Goal: Task Accomplishment & Management: Manage account settings

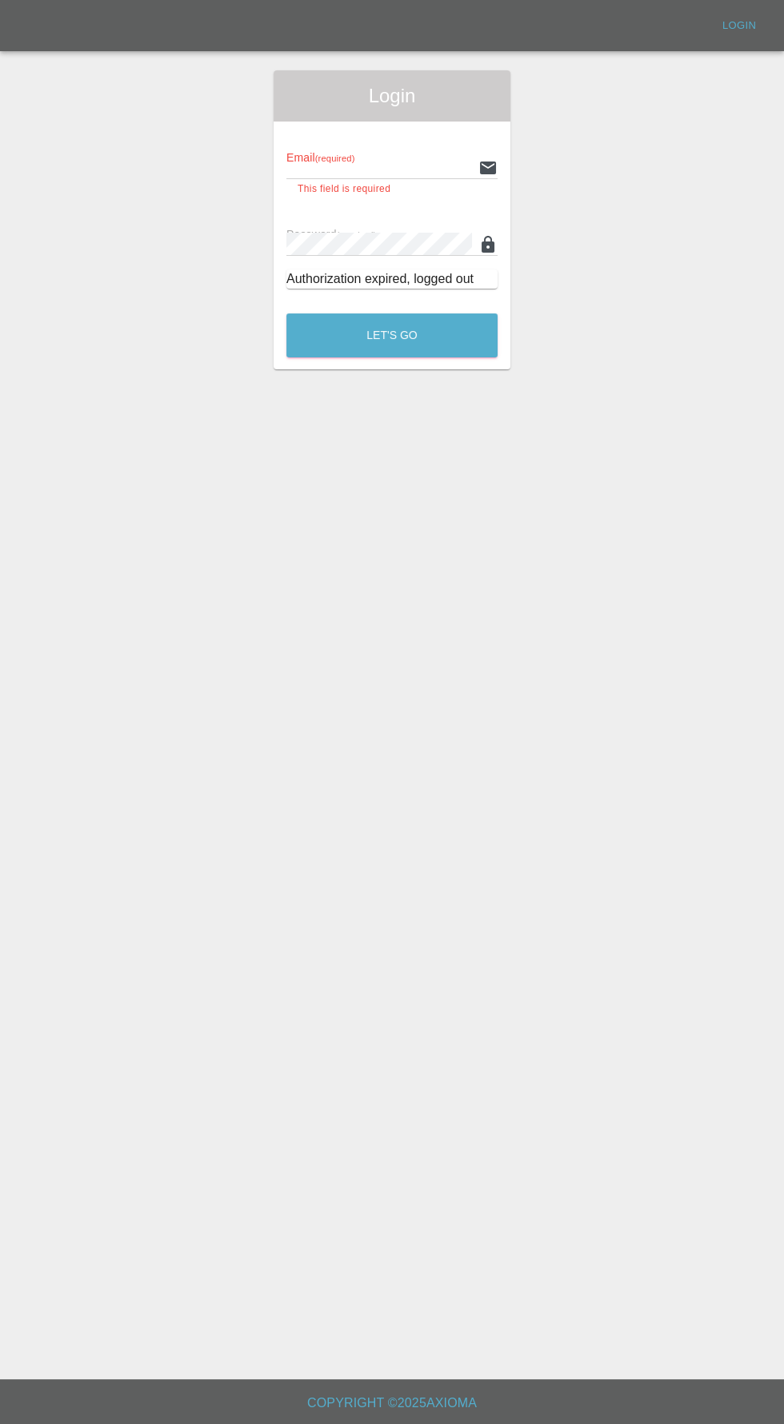
type input "info@darkknightbodyworks.co.uk"
click at [286, 313] on button "Let's Go" at bounding box center [391, 335] width 211 height 44
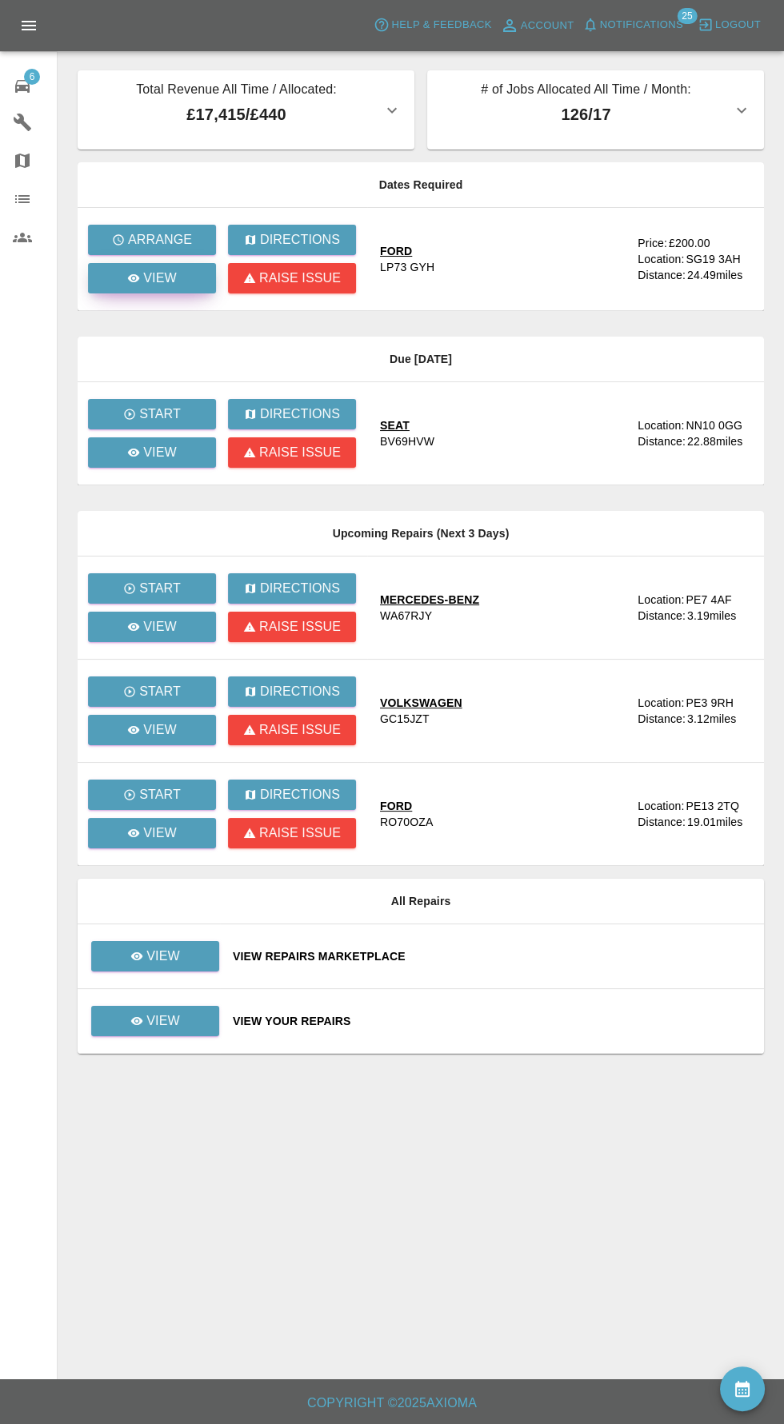
click at [159, 278] on p "View" at bounding box center [160, 278] width 34 height 19
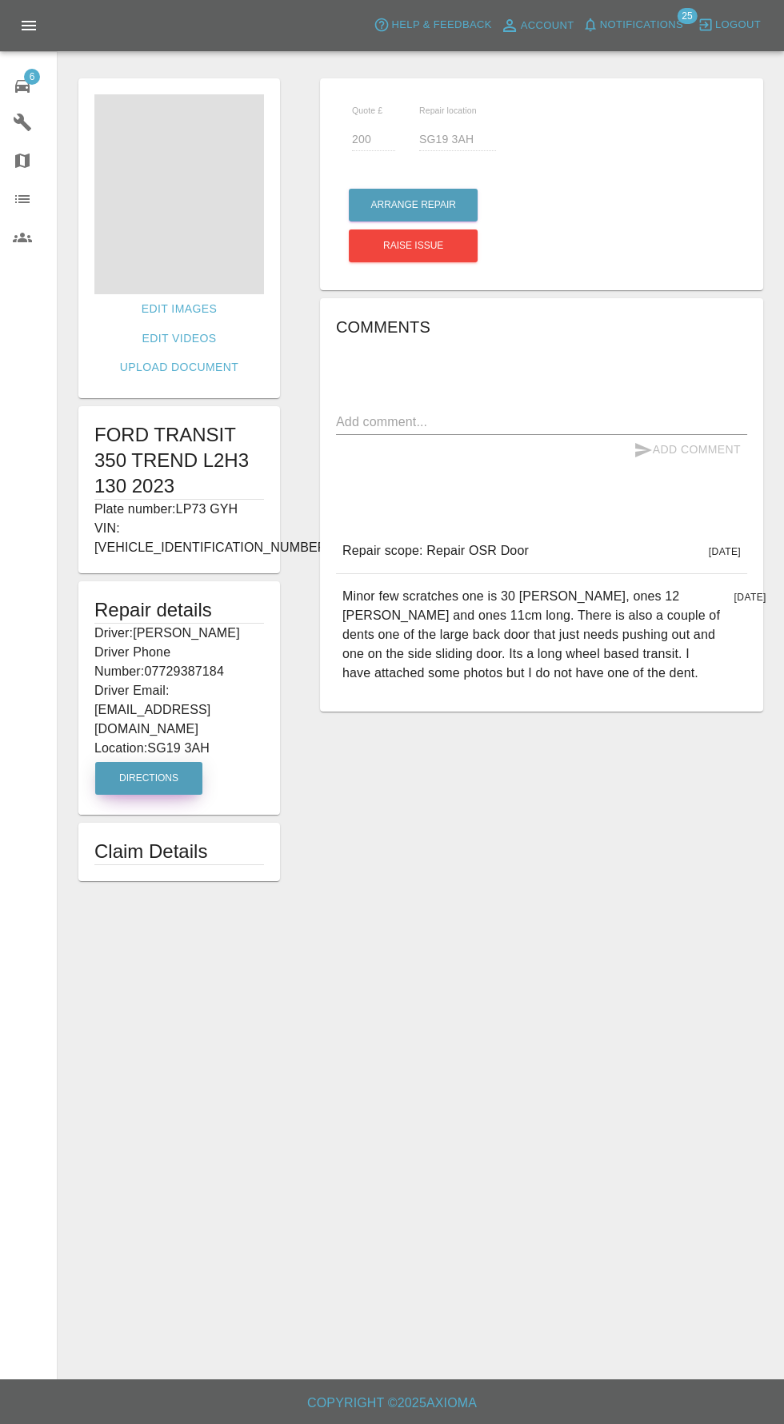
click at [147, 762] on button "Directions" at bounding box center [148, 778] width 107 height 33
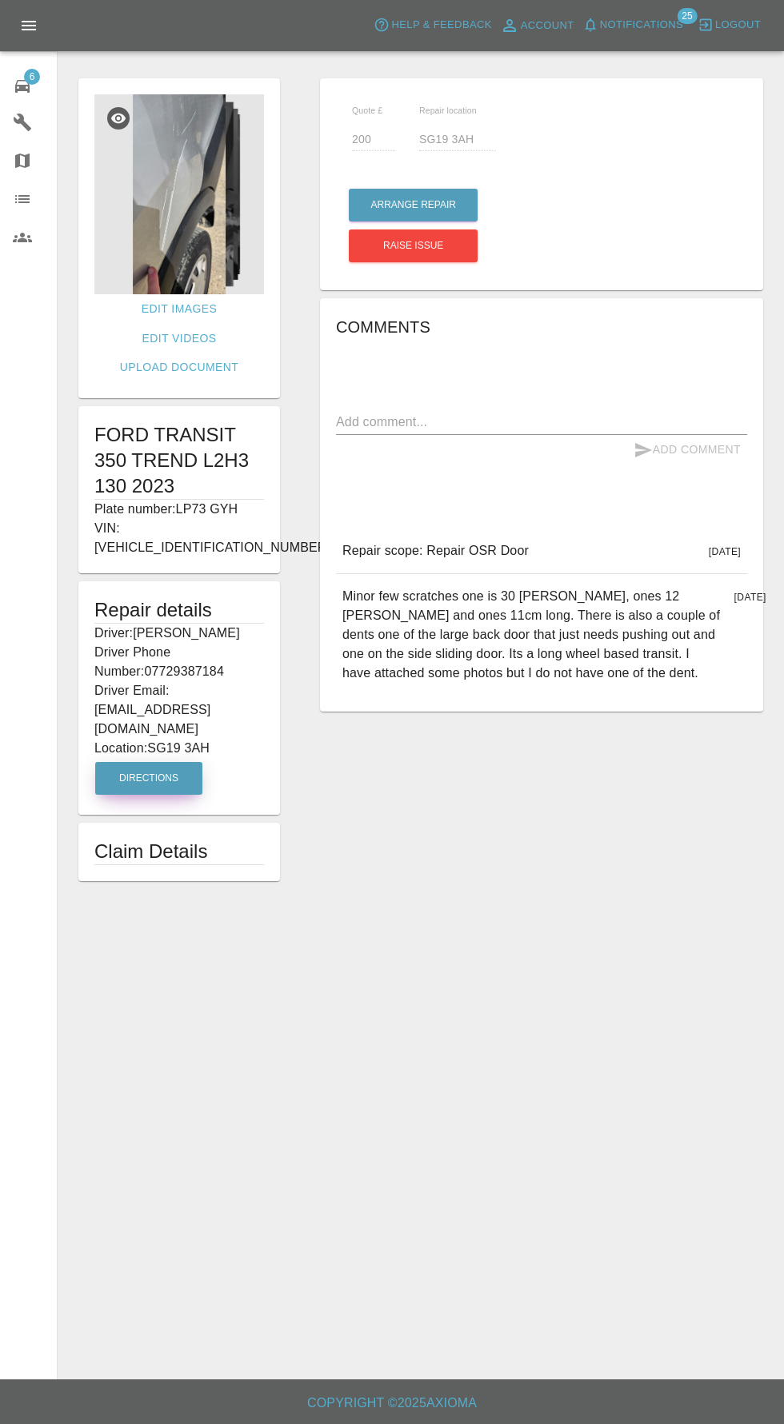
click at [195, 232] on img at bounding box center [179, 194] width 170 height 200
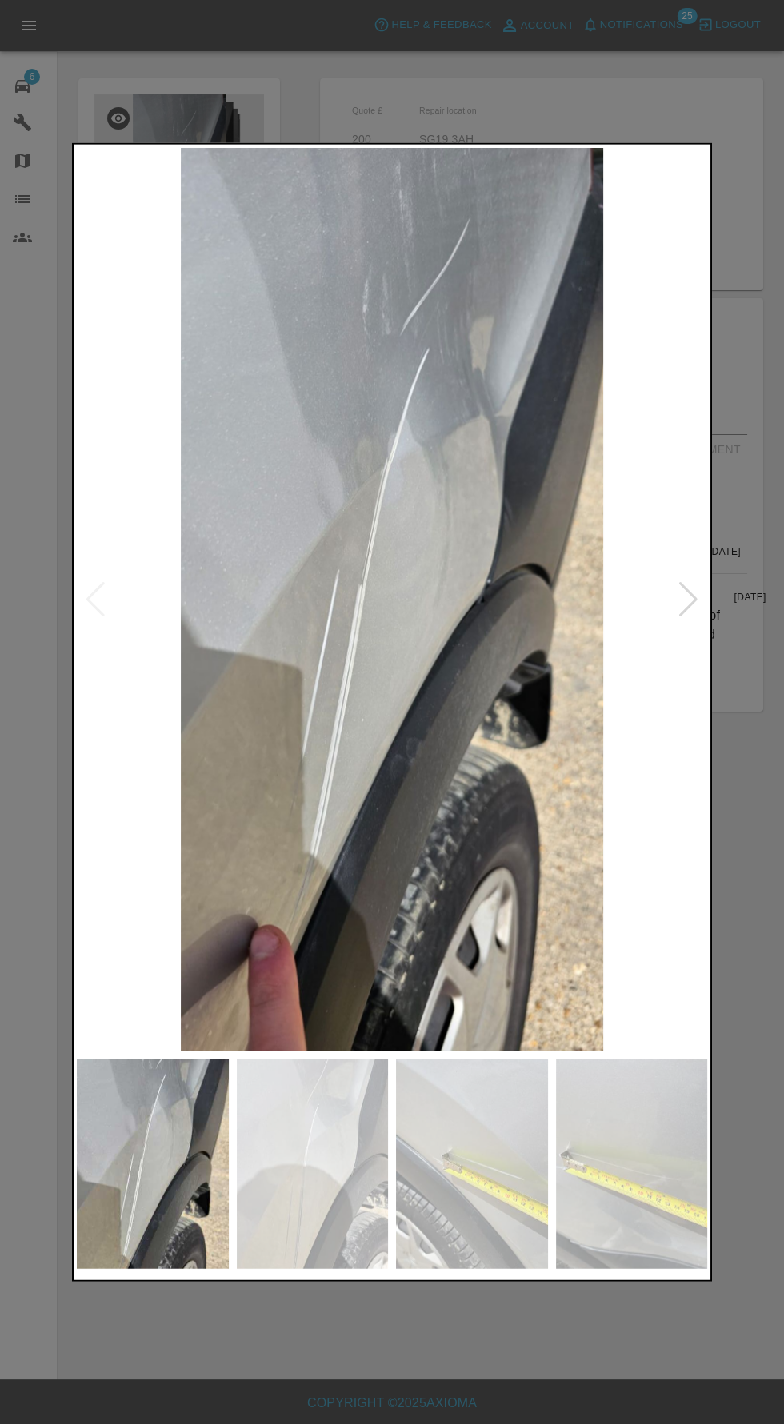
click at [694, 621] on img at bounding box center [392, 599] width 630 height 904
click at [688, 593] on div at bounding box center [688, 598] width 22 height 35
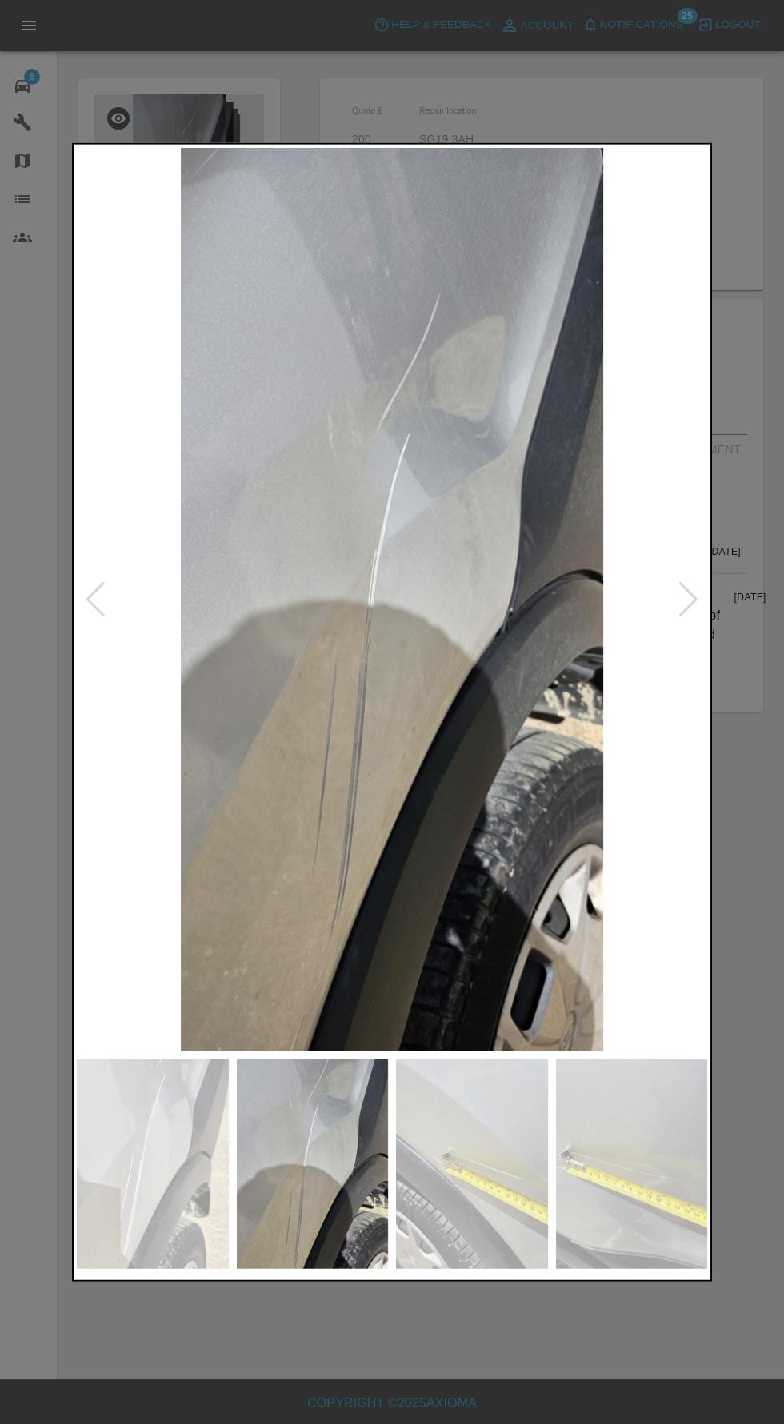
click at [688, 616] on div at bounding box center [688, 598] width 22 height 35
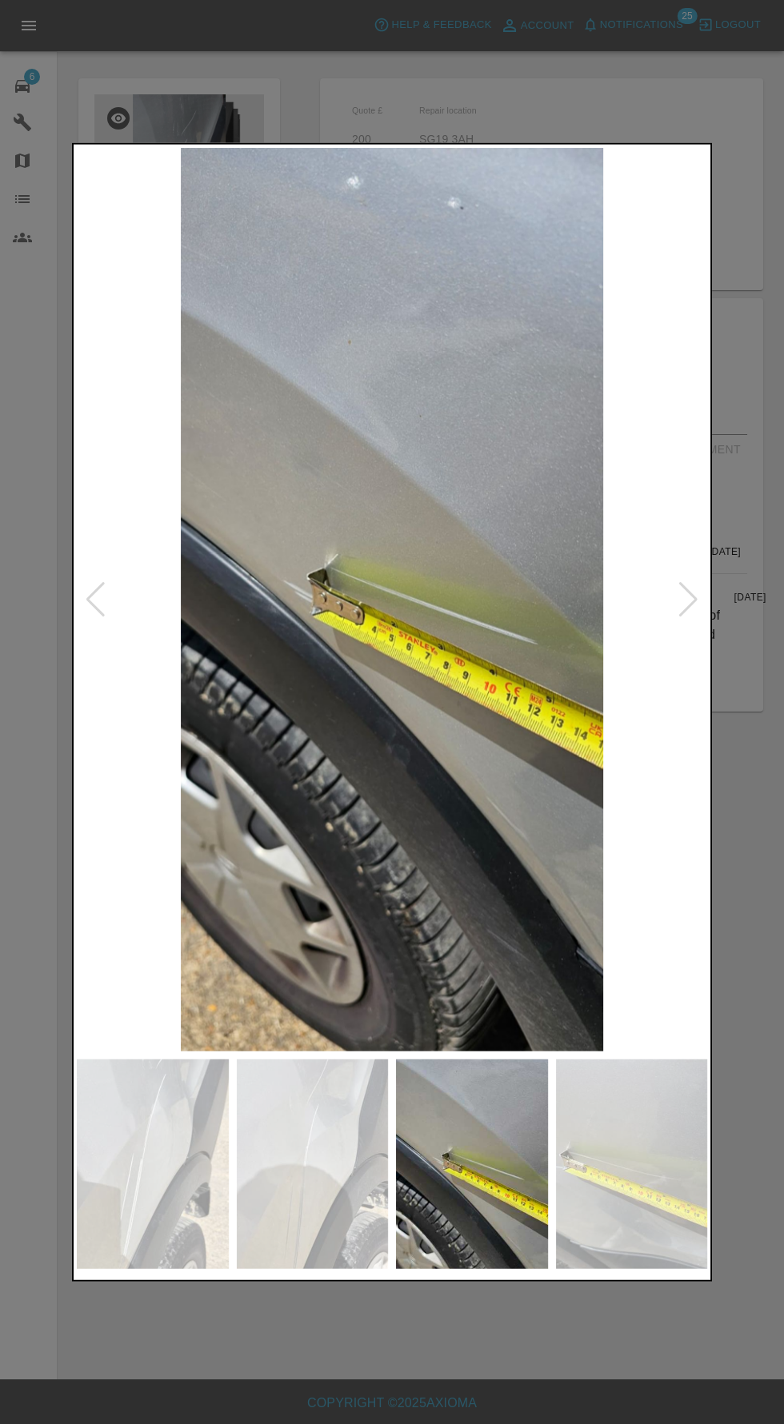
click at [692, 612] on div at bounding box center [688, 598] width 22 height 35
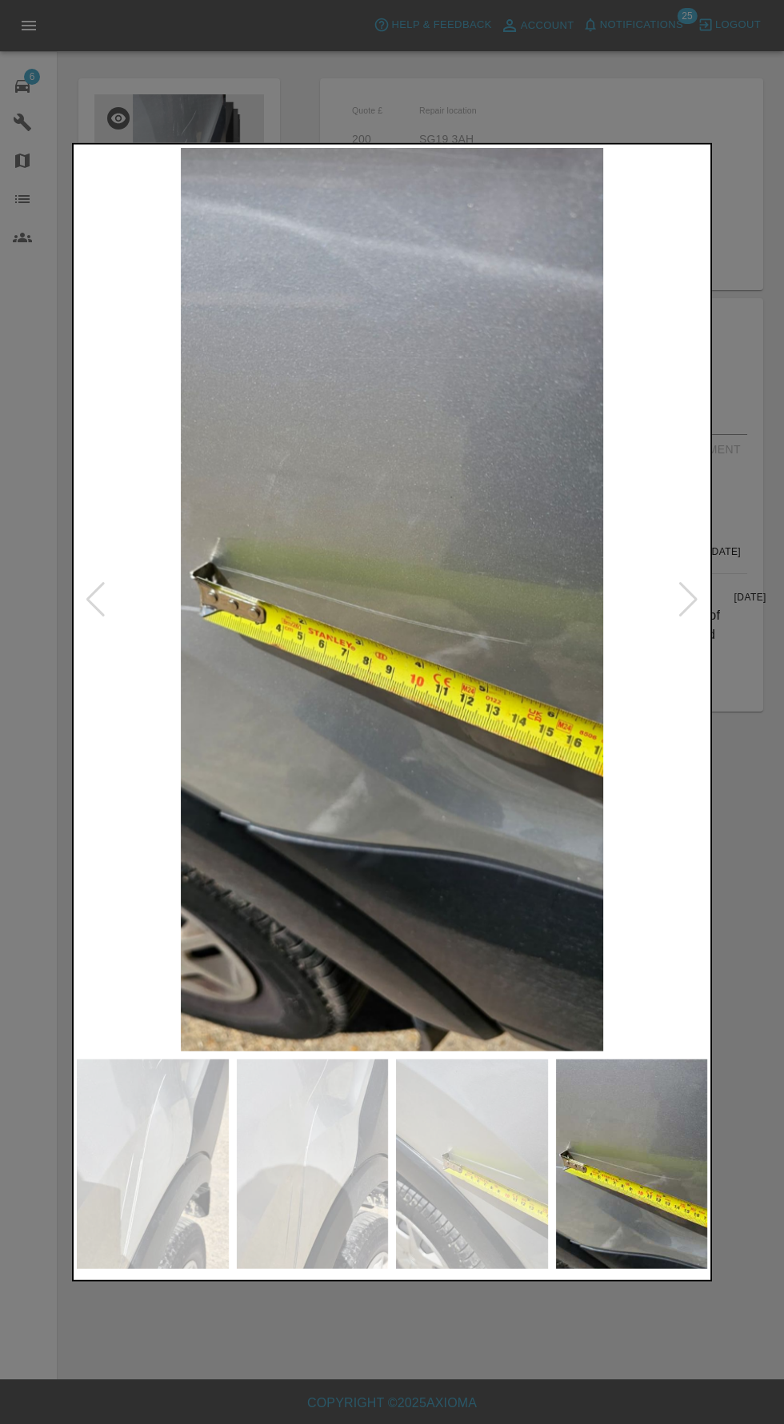
click at [688, 609] on div at bounding box center [688, 598] width 22 height 35
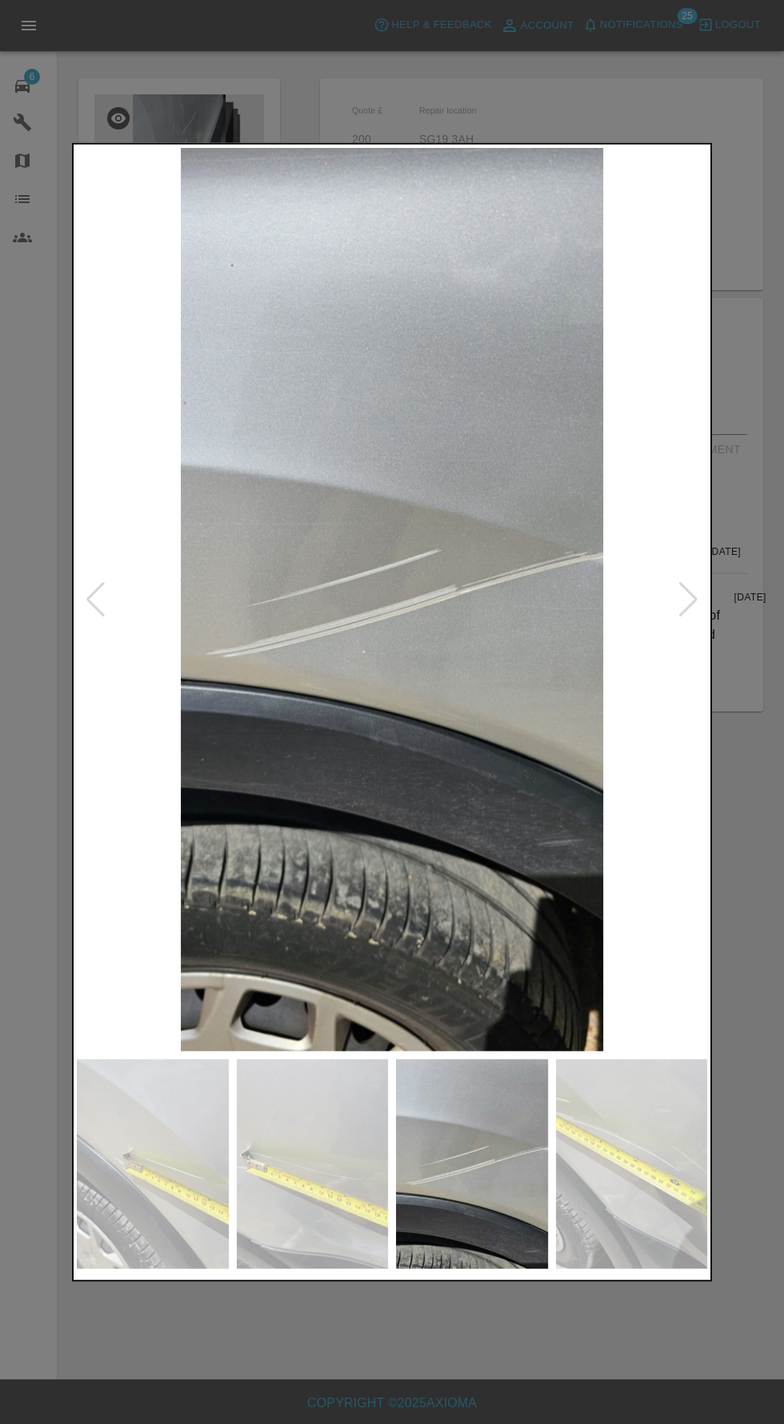
click at [680, 602] on div at bounding box center [688, 598] width 22 height 35
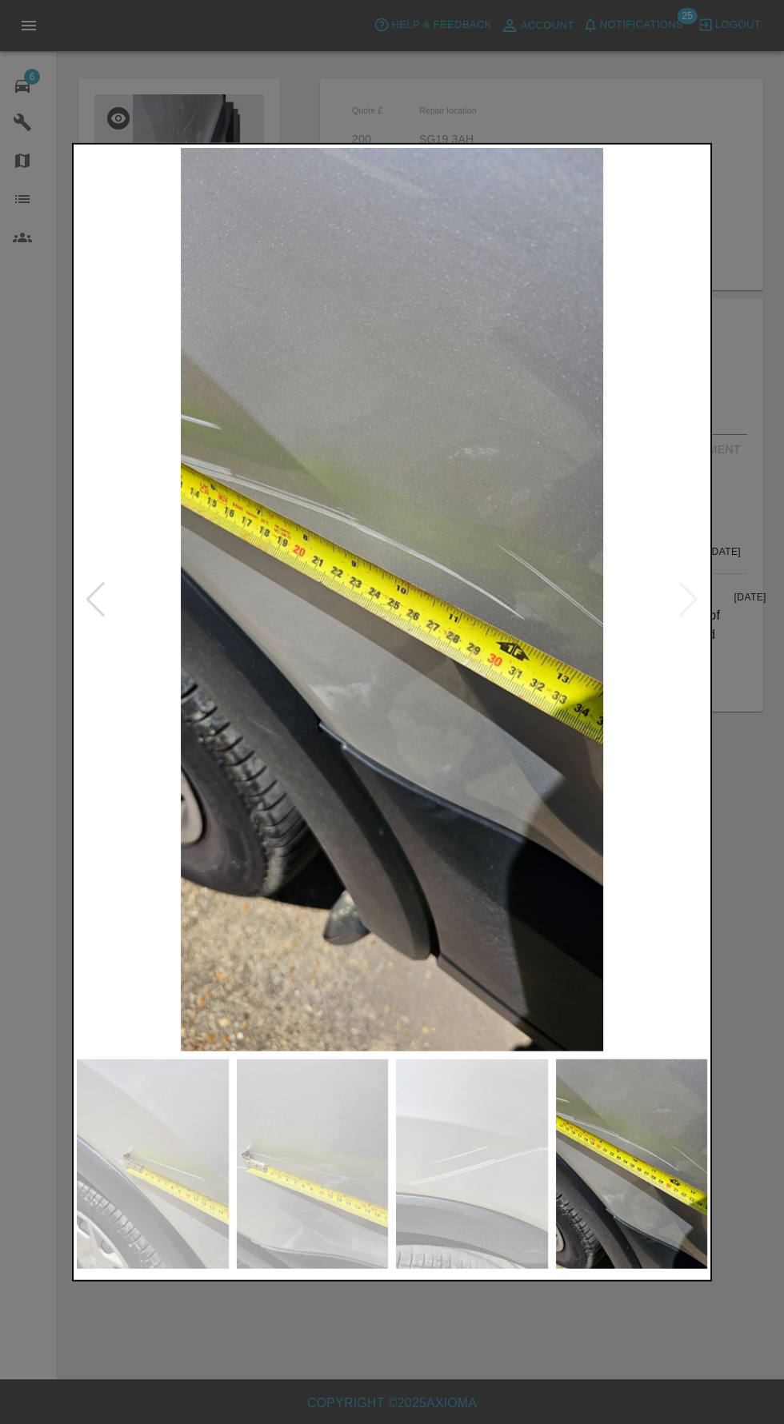
click at [694, 604] on img at bounding box center [392, 599] width 630 height 904
click at [693, 590] on img at bounding box center [392, 599] width 630 height 904
click at [333, 1349] on div at bounding box center [392, 712] width 784 height 1424
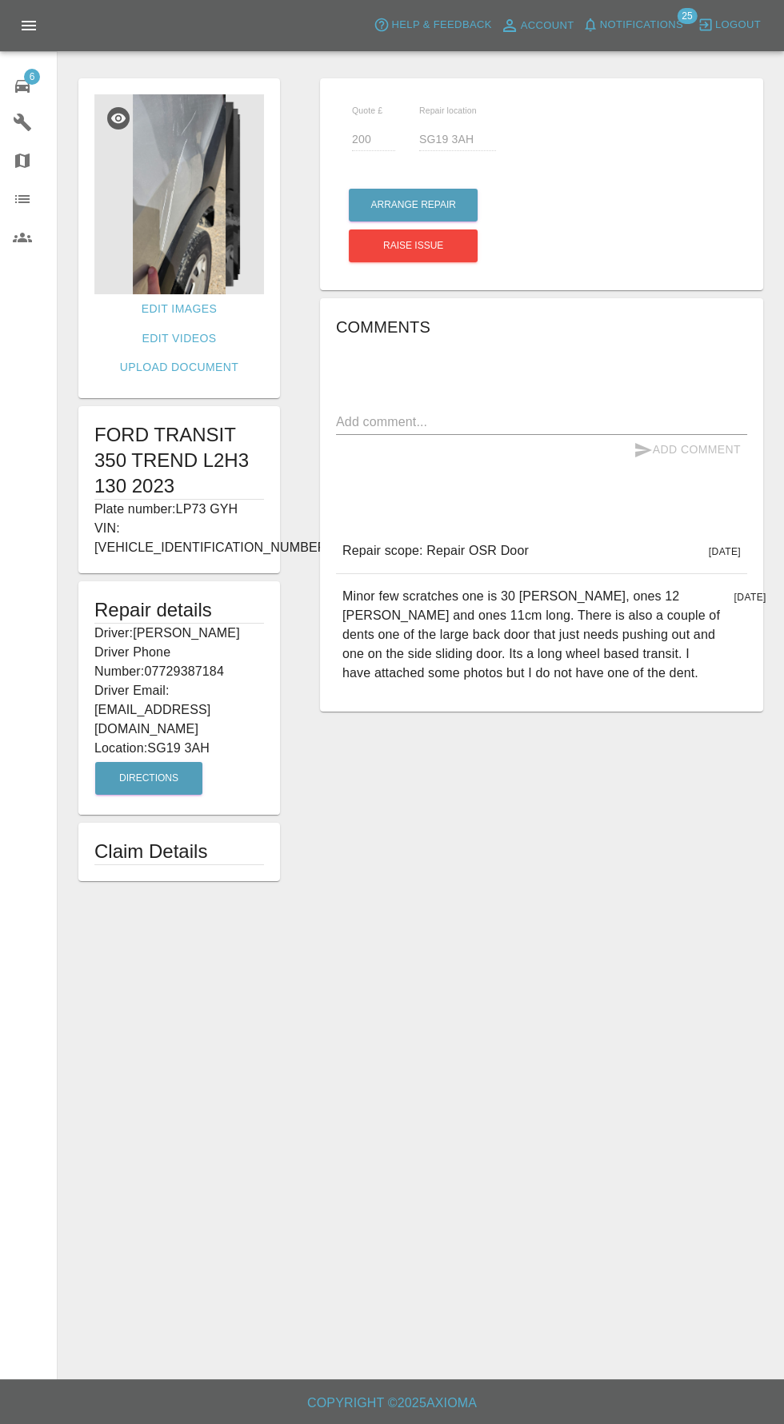
click at [182, 217] on img at bounding box center [179, 194] width 170 height 200
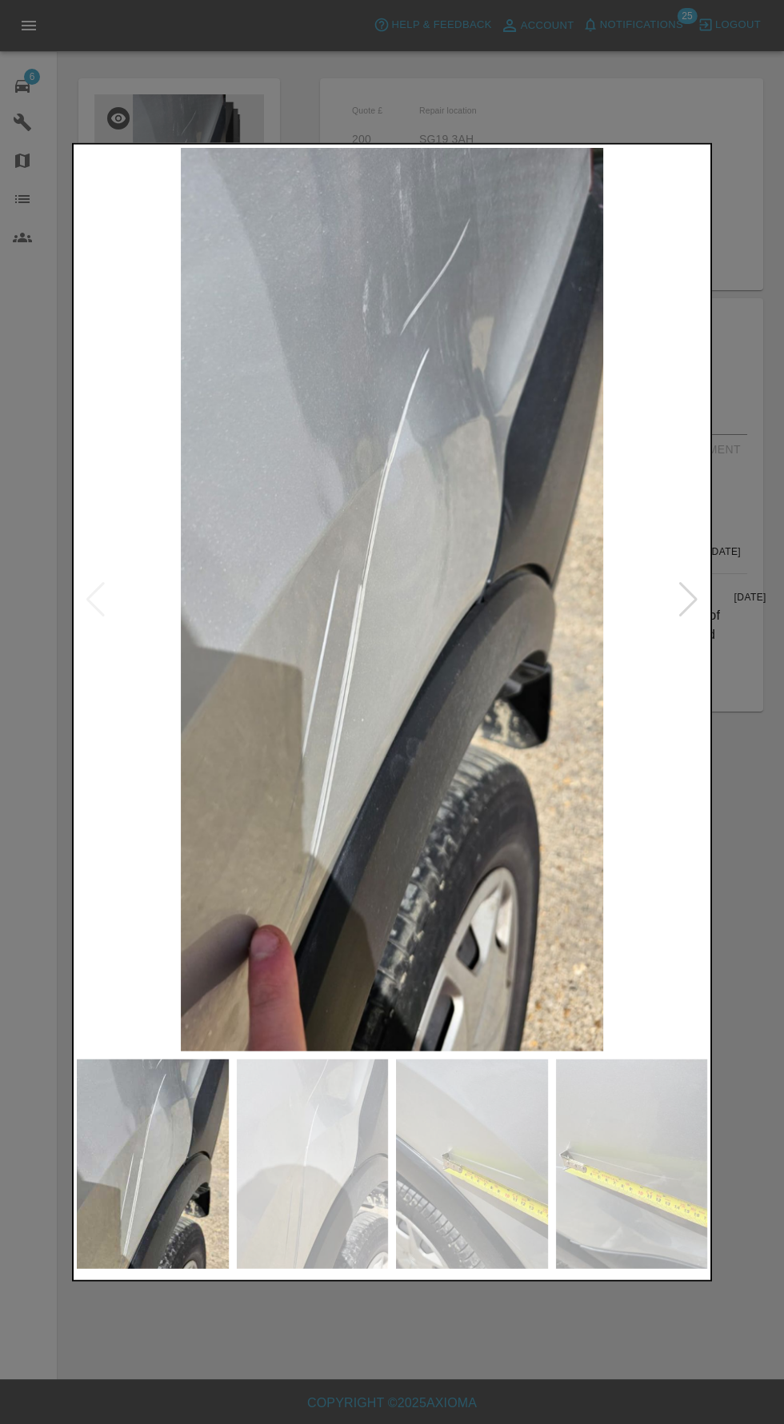
click at [265, 1185] on img at bounding box center [313, 1164] width 152 height 210
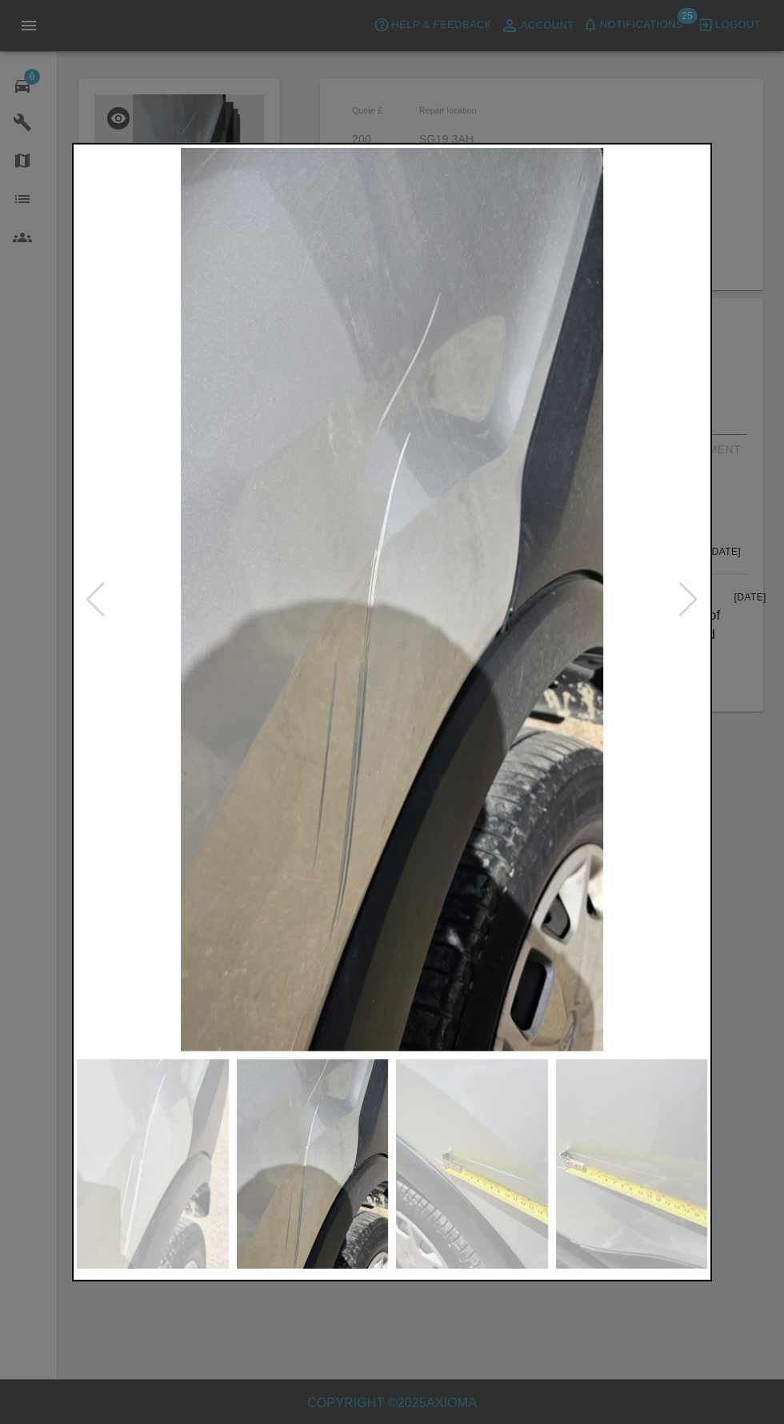
click at [487, 1204] on img at bounding box center [472, 1164] width 152 height 210
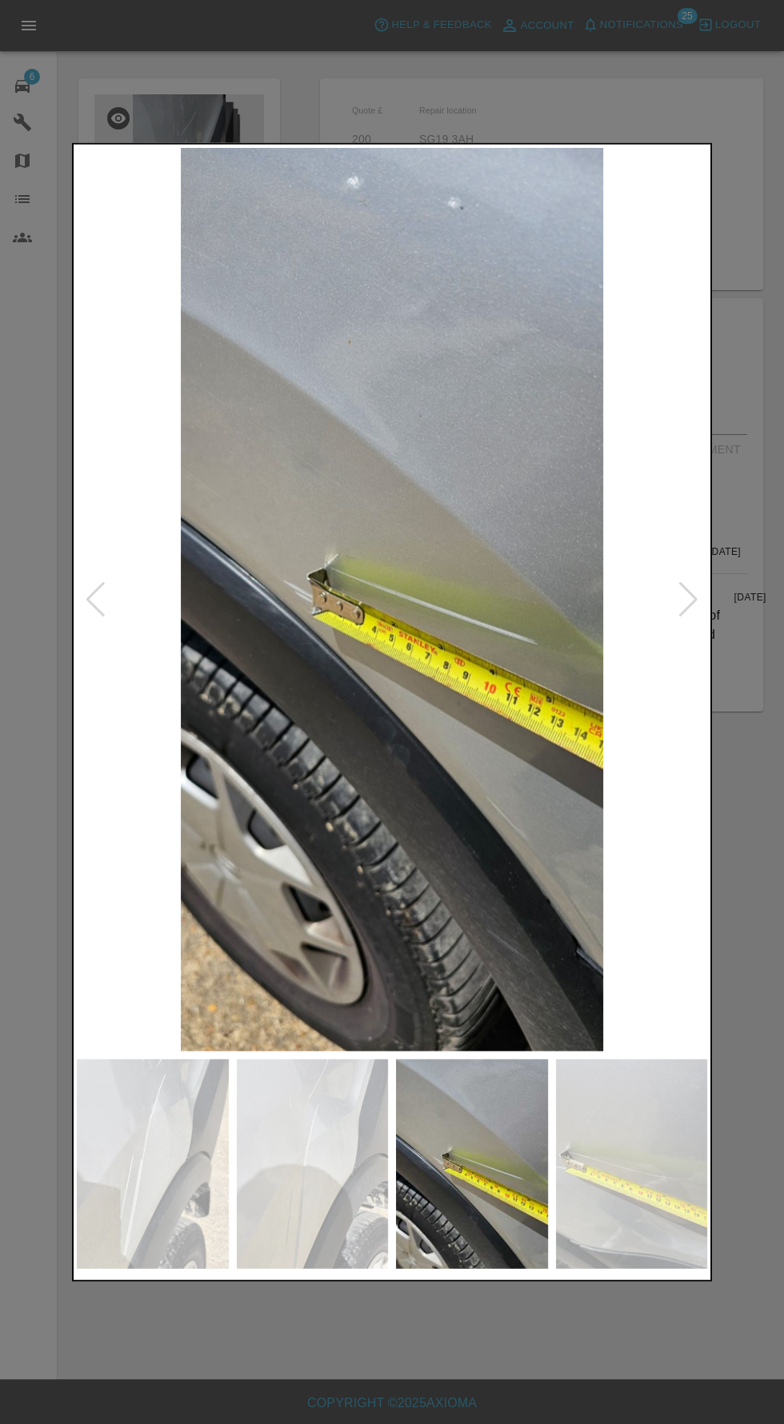
click at [144, 1203] on img at bounding box center [153, 1164] width 152 height 210
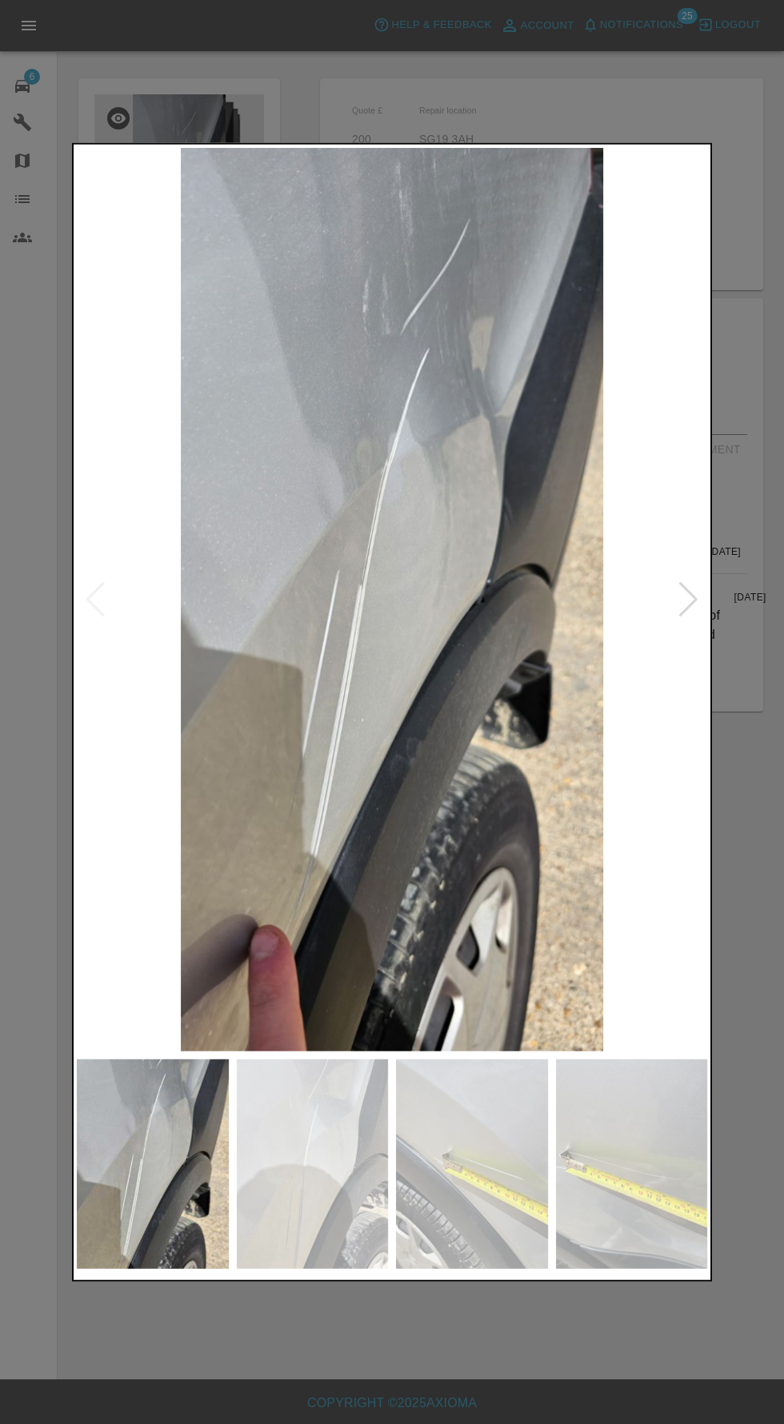
click at [309, 1195] on img at bounding box center [313, 1164] width 152 height 210
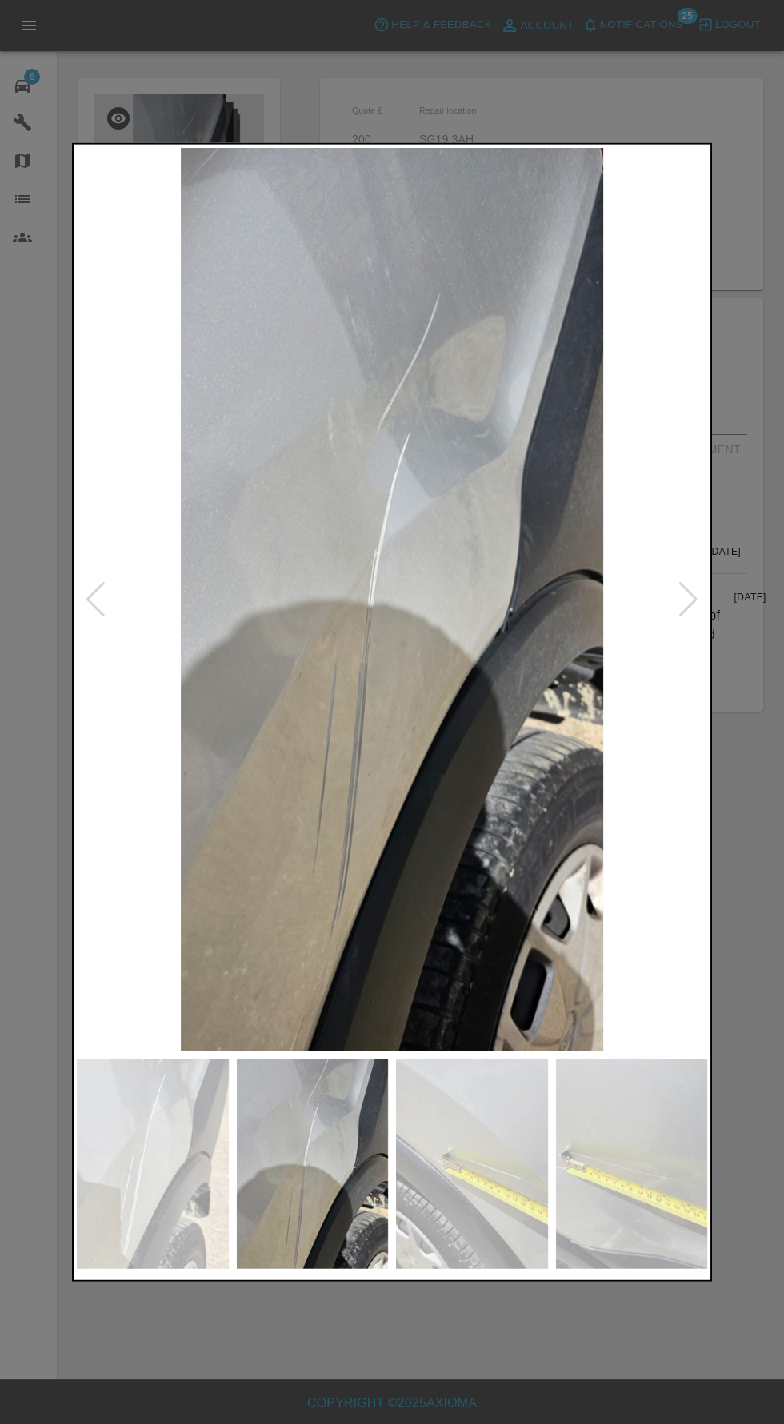
click at [501, 1197] on img at bounding box center [472, 1164] width 152 height 210
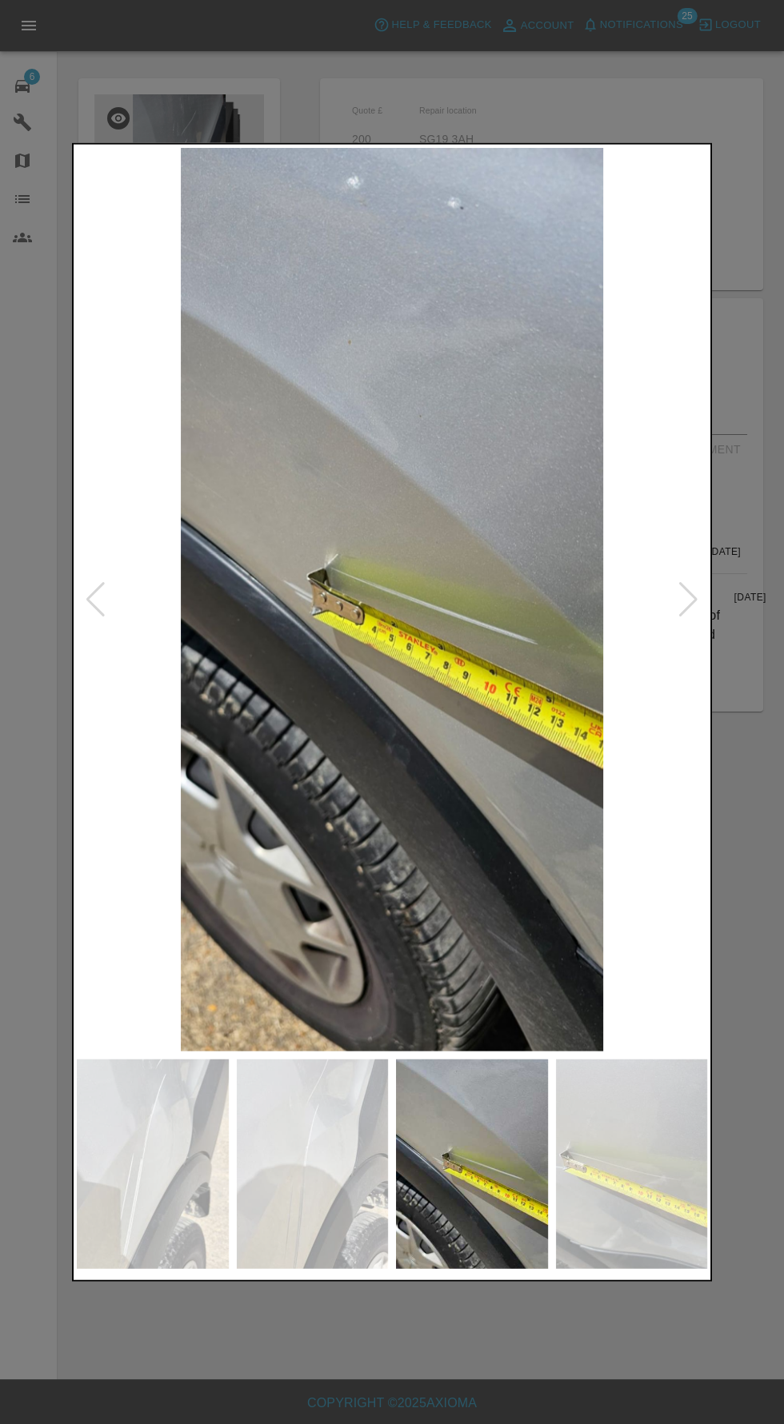
click at [604, 1187] on img at bounding box center [632, 1164] width 152 height 210
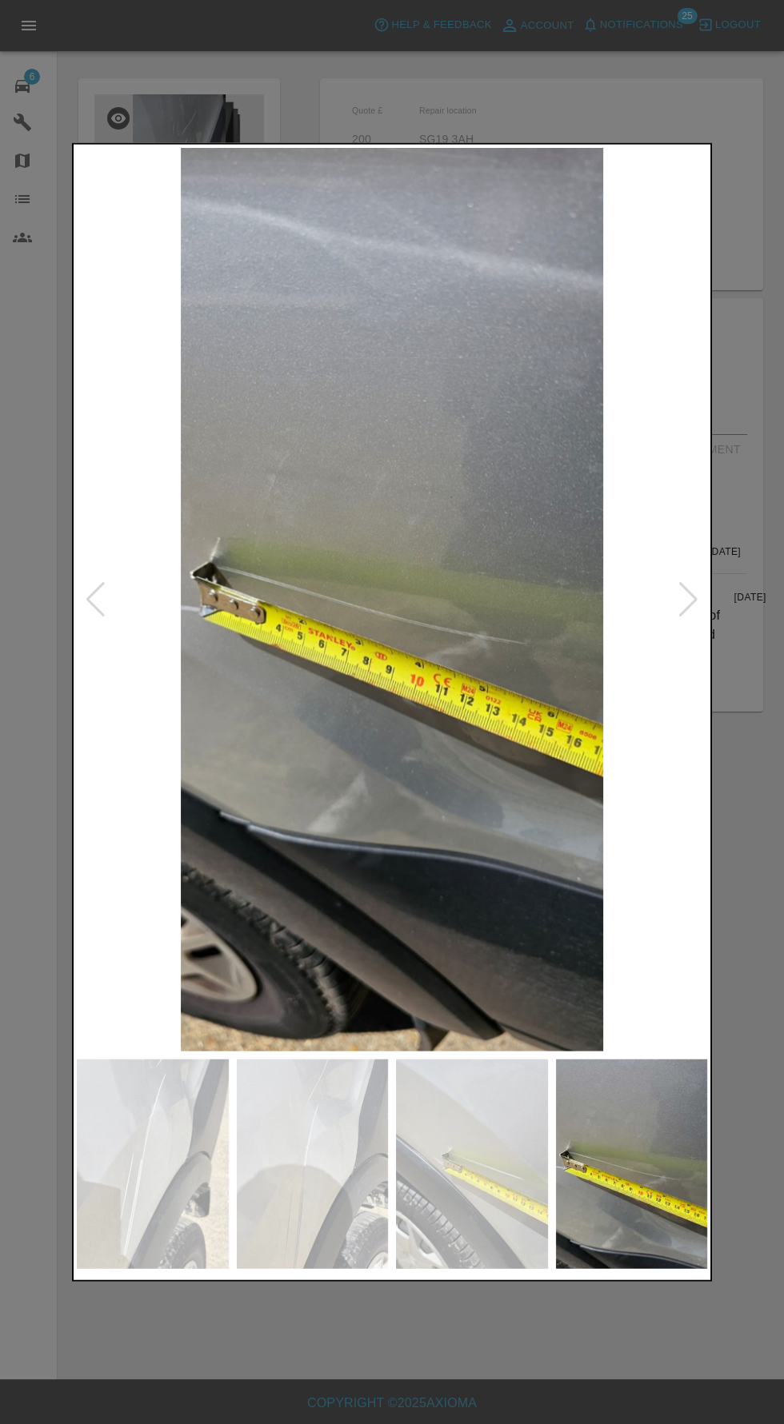
click at [481, 1173] on img at bounding box center [472, 1164] width 152 height 210
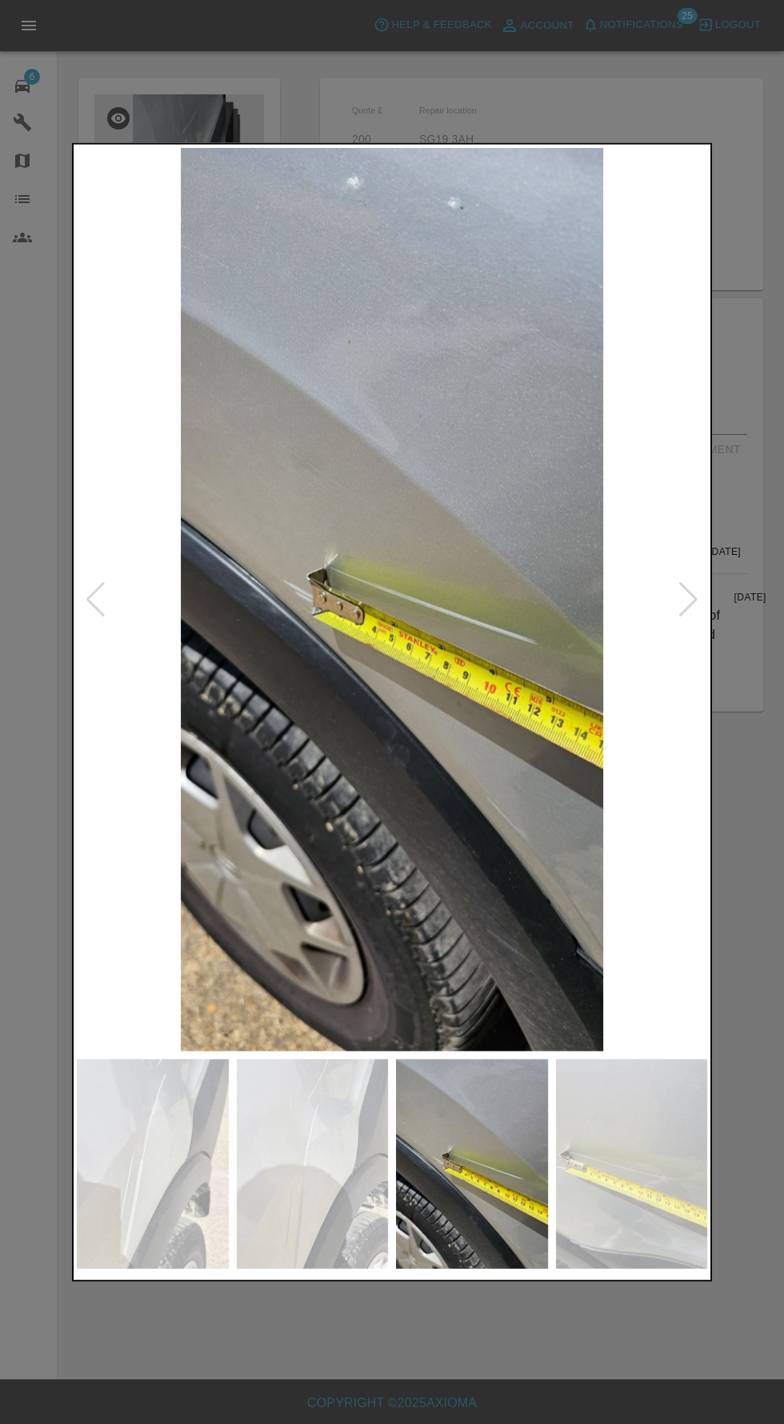
click at [318, 1190] on img at bounding box center [313, 1164] width 152 height 210
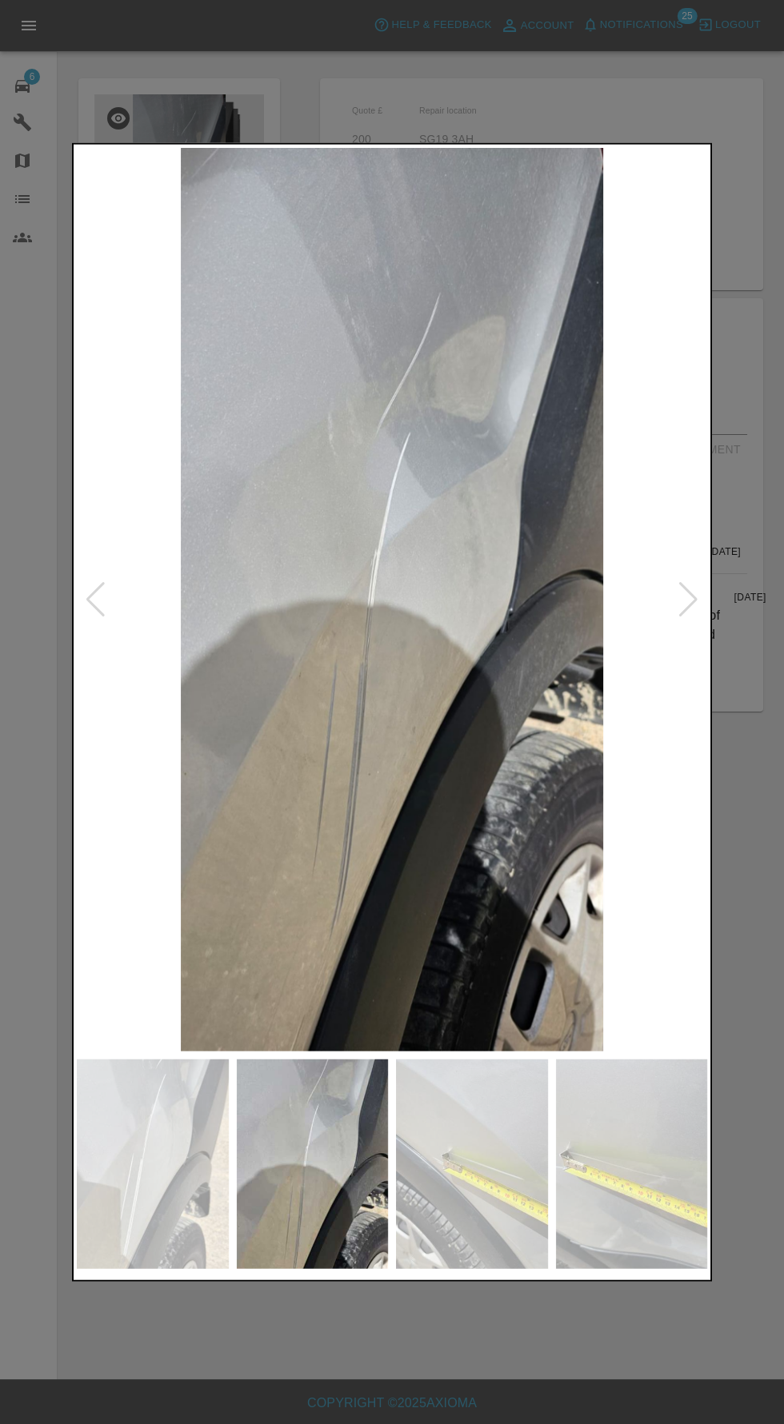
click at [158, 1181] on img at bounding box center [153, 1164] width 152 height 210
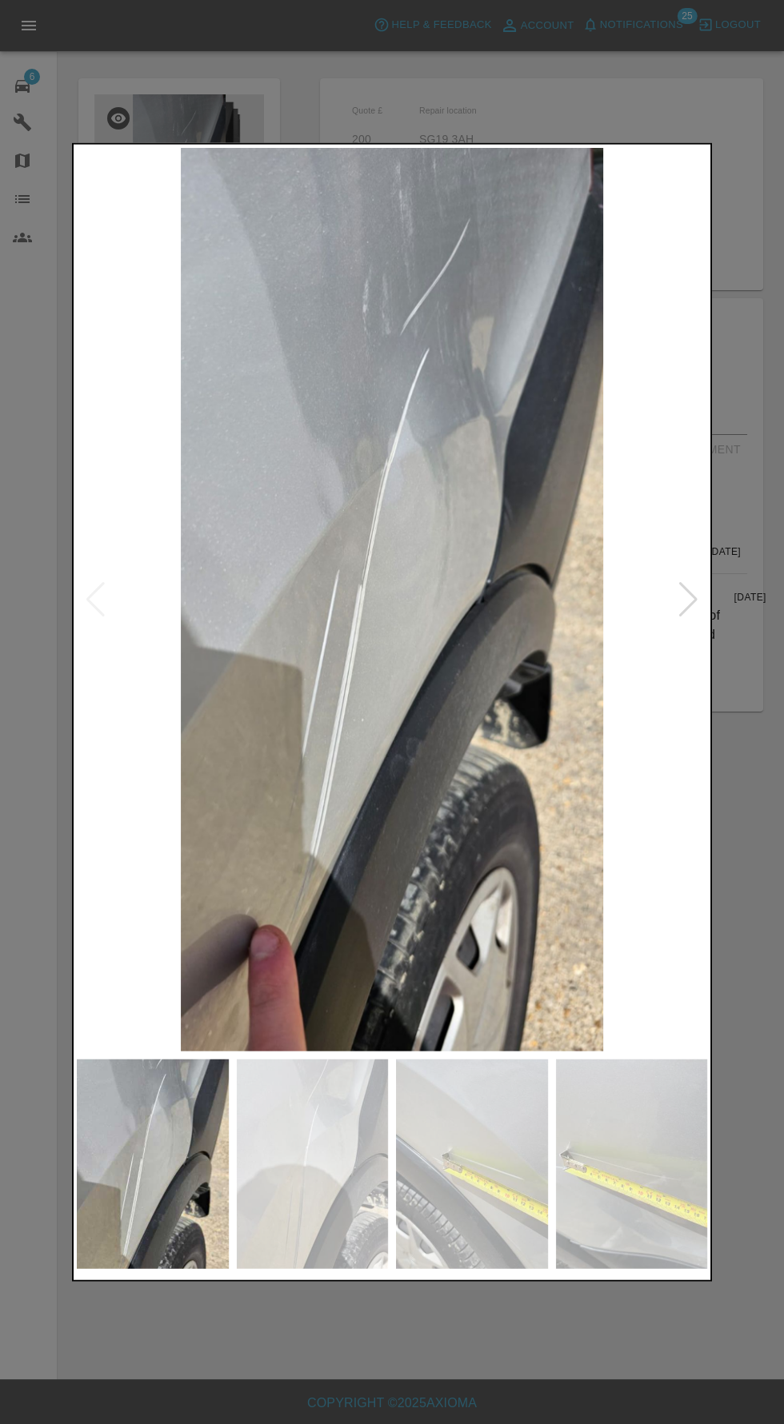
click at [291, 1191] on img at bounding box center [313, 1164] width 152 height 210
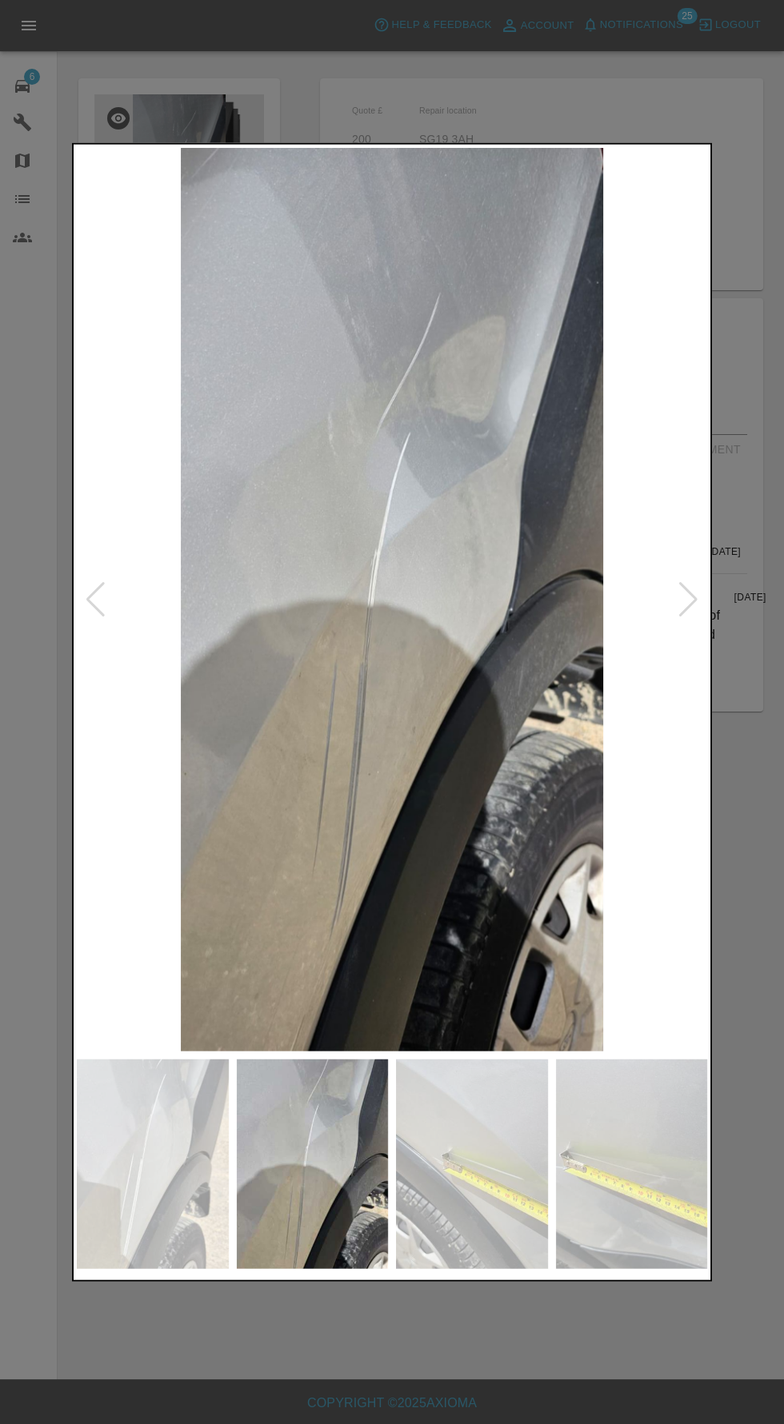
click at [481, 1187] on img at bounding box center [472, 1164] width 152 height 210
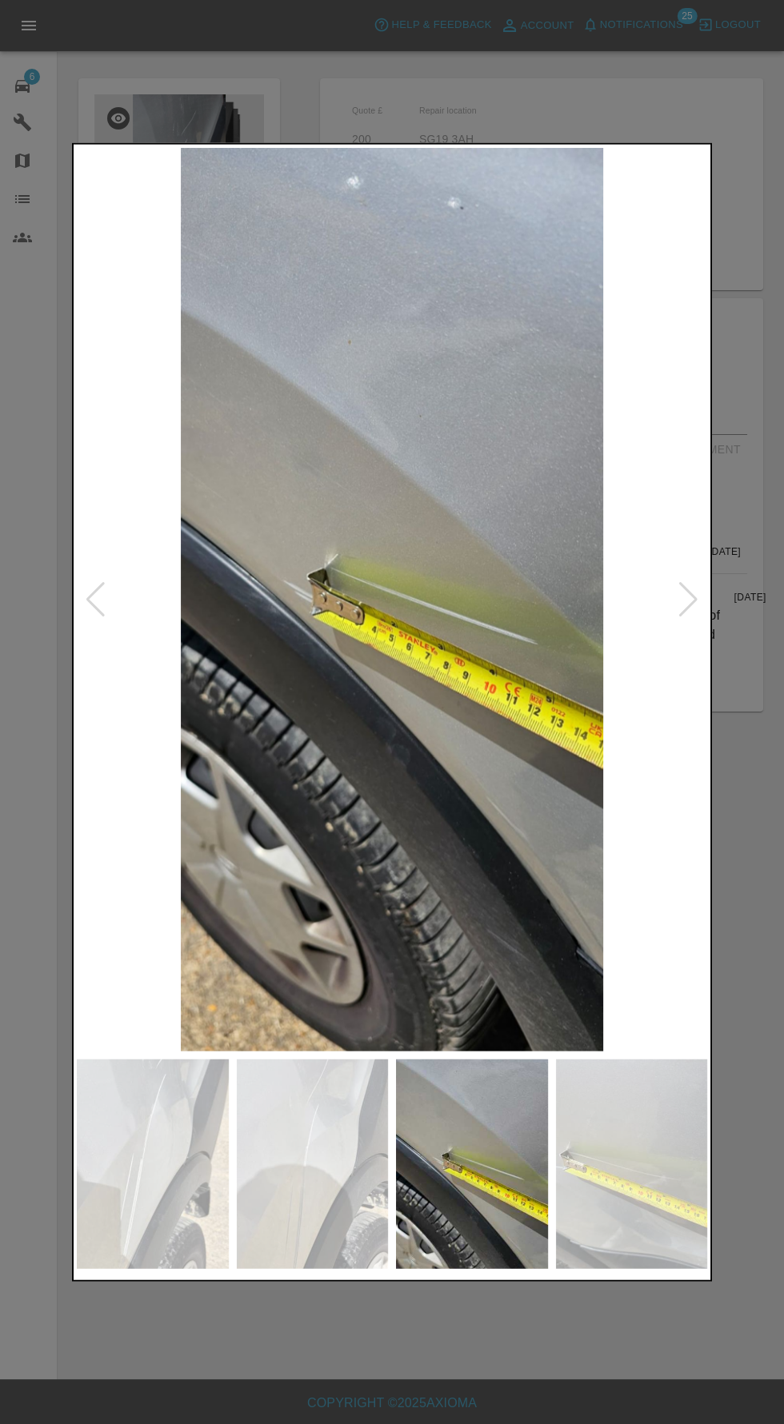
click at [601, 1158] on img at bounding box center [632, 1164] width 152 height 210
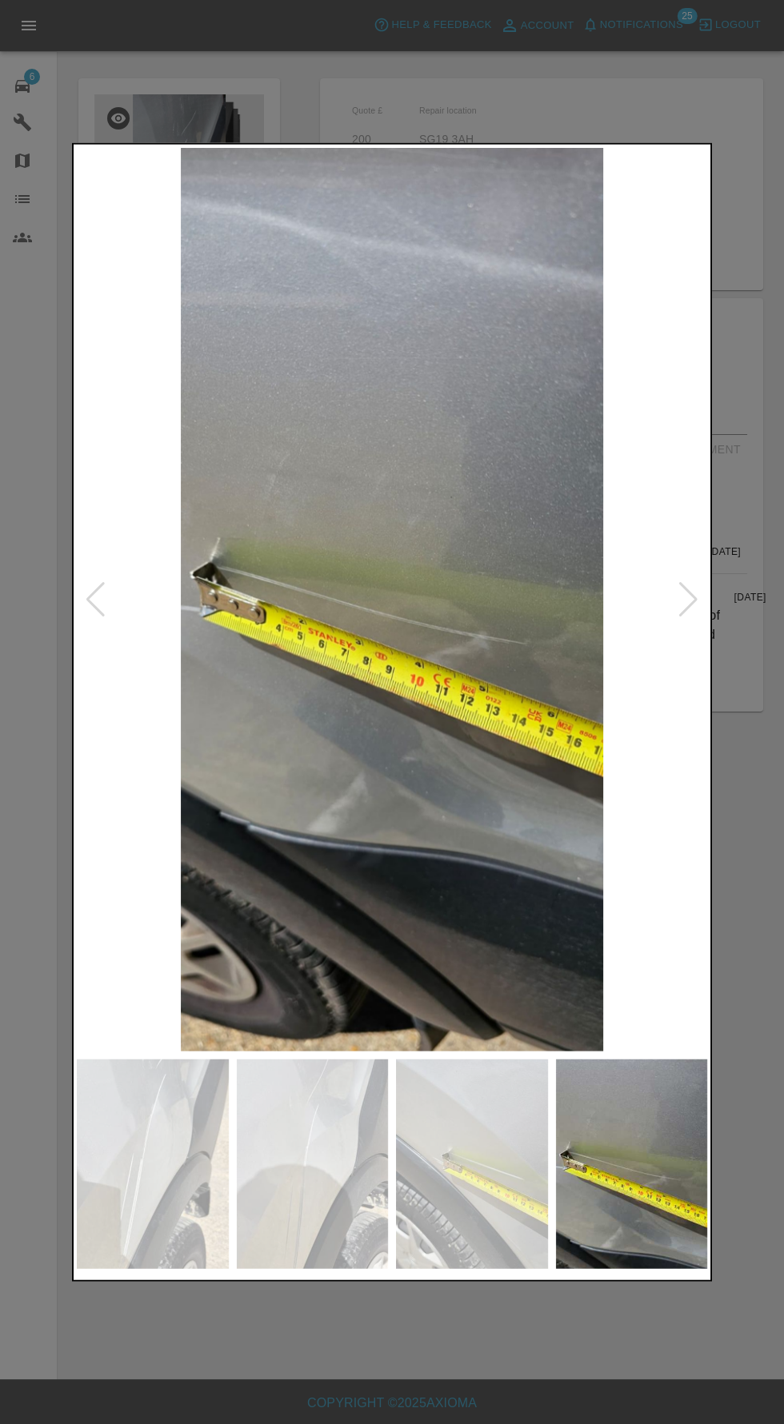
click at [516, 1392] on div at bounding box center [392, 712] width 784 height 1424
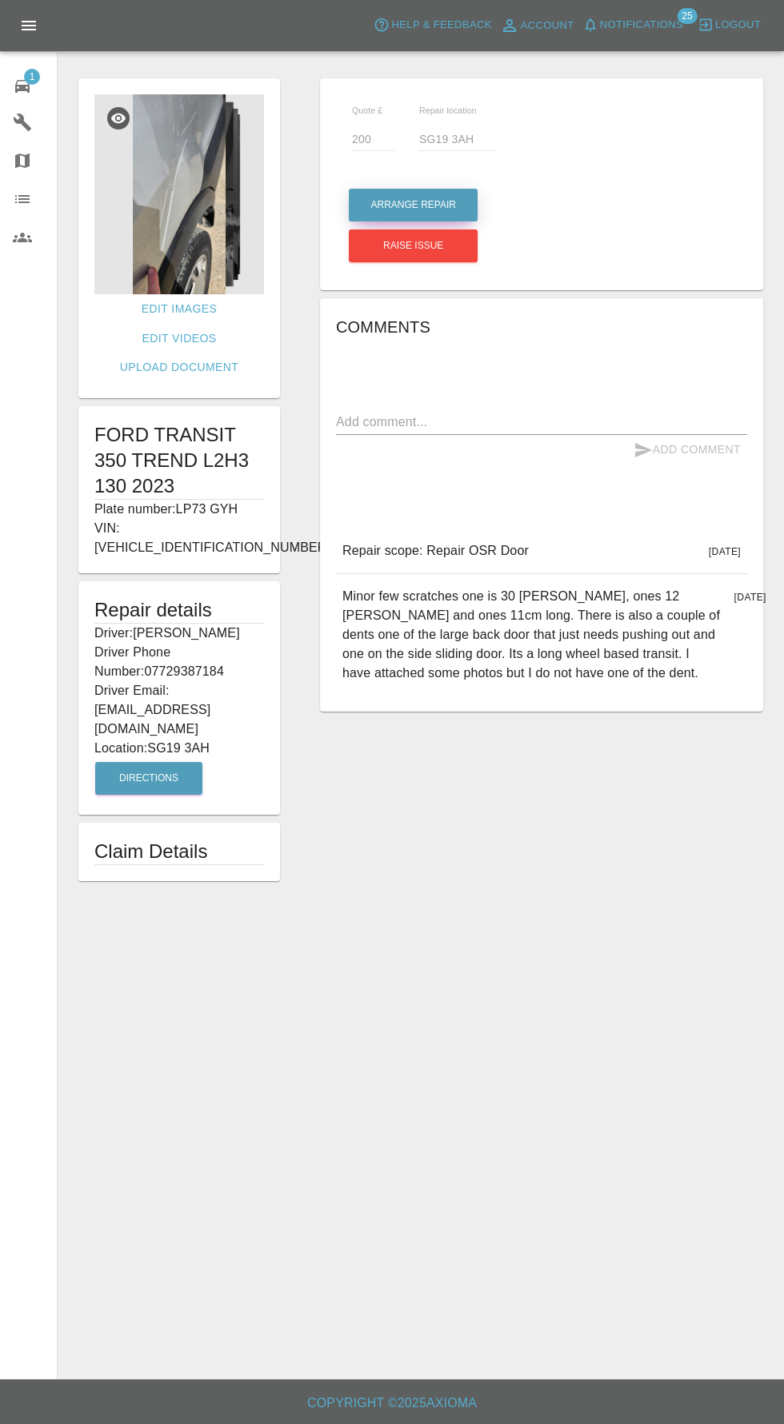
click at [430, 204] on button "Arrange Repair" at bounding box center [413, 205] width 129 height 33
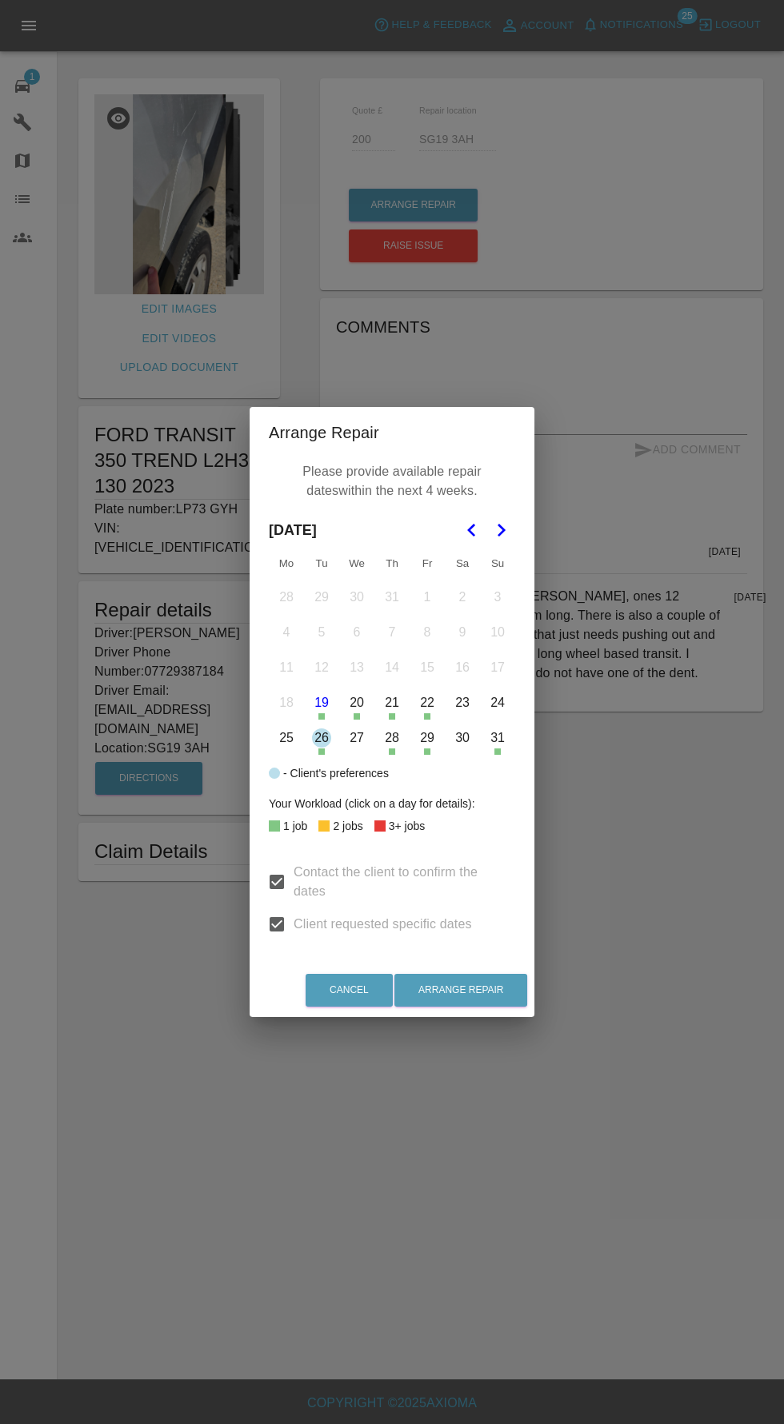
click at [501, 529] on polygon "Go to the Next Month" at bounding box center [501, 530] width 8 height 13
click at [285, 667] on button "15" at bounding box center [286, 668] width 34 height 34
click at [321, 667] on button "16" at bounding box center [322, 668] width 34 height 34
click at [357, 667] on button "17" at bounding box center [357, 668] width 34 height 34
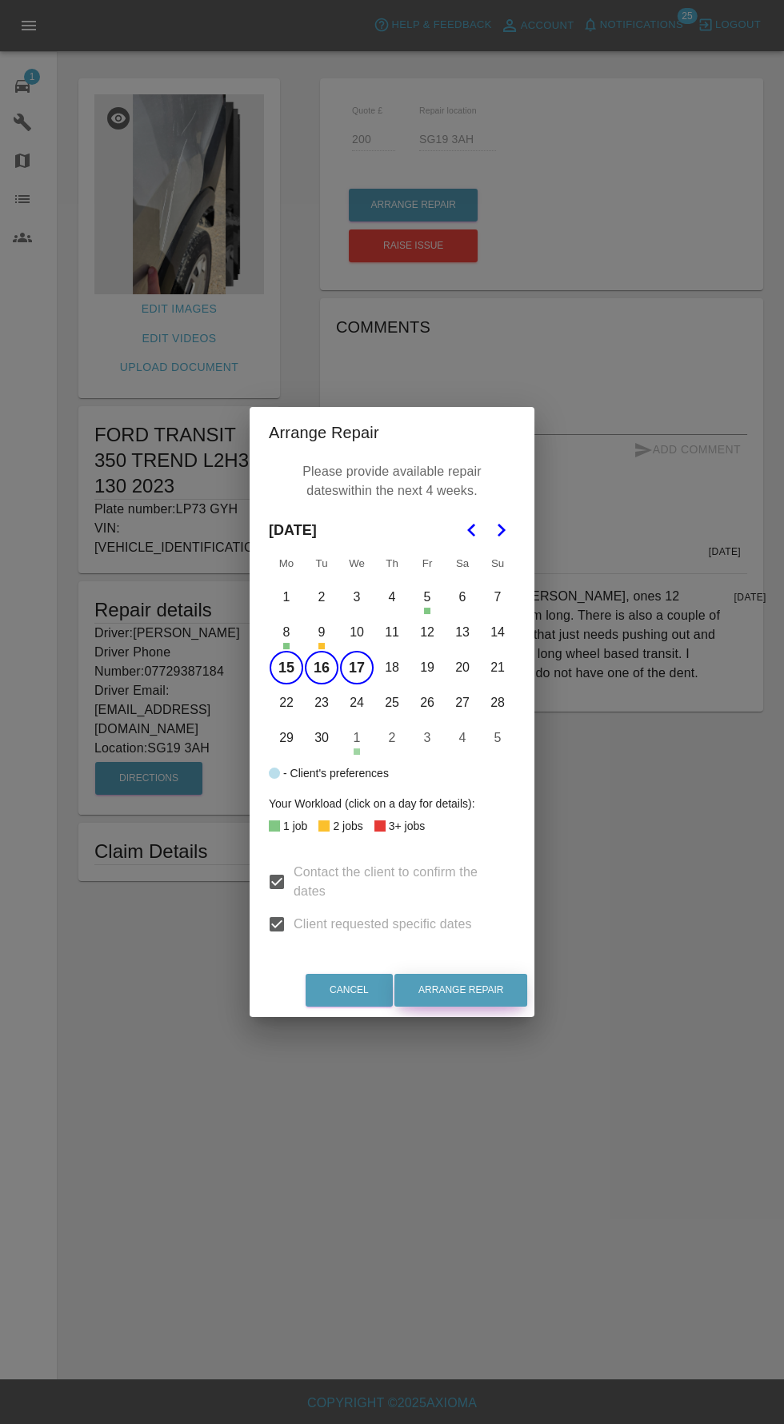
click at [492, 990] on button "Arrange Repair" at bounding box center [460, 990] width 133 height 33
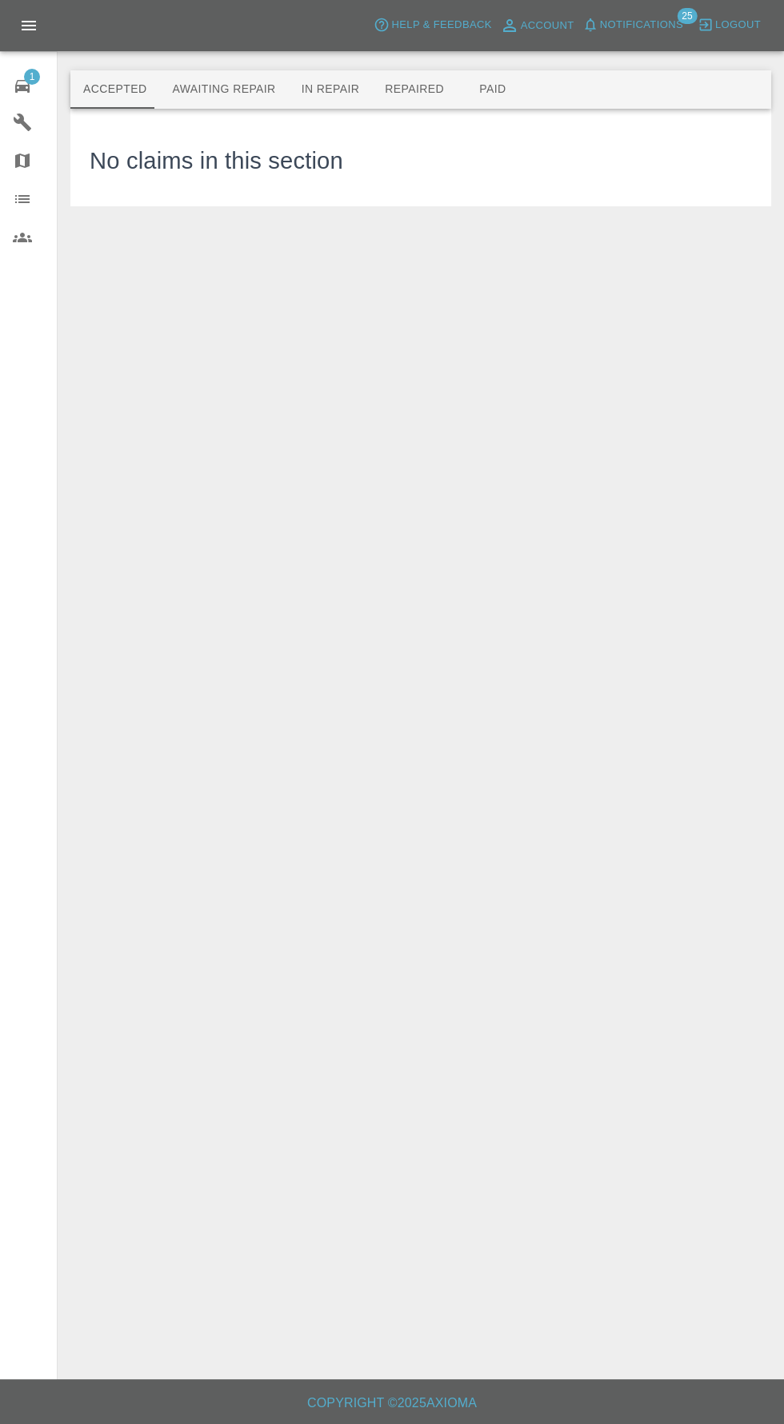
click at [233, 90] on button "Awaiting Repair" at bounding box center [223, 89] width 129 height 38
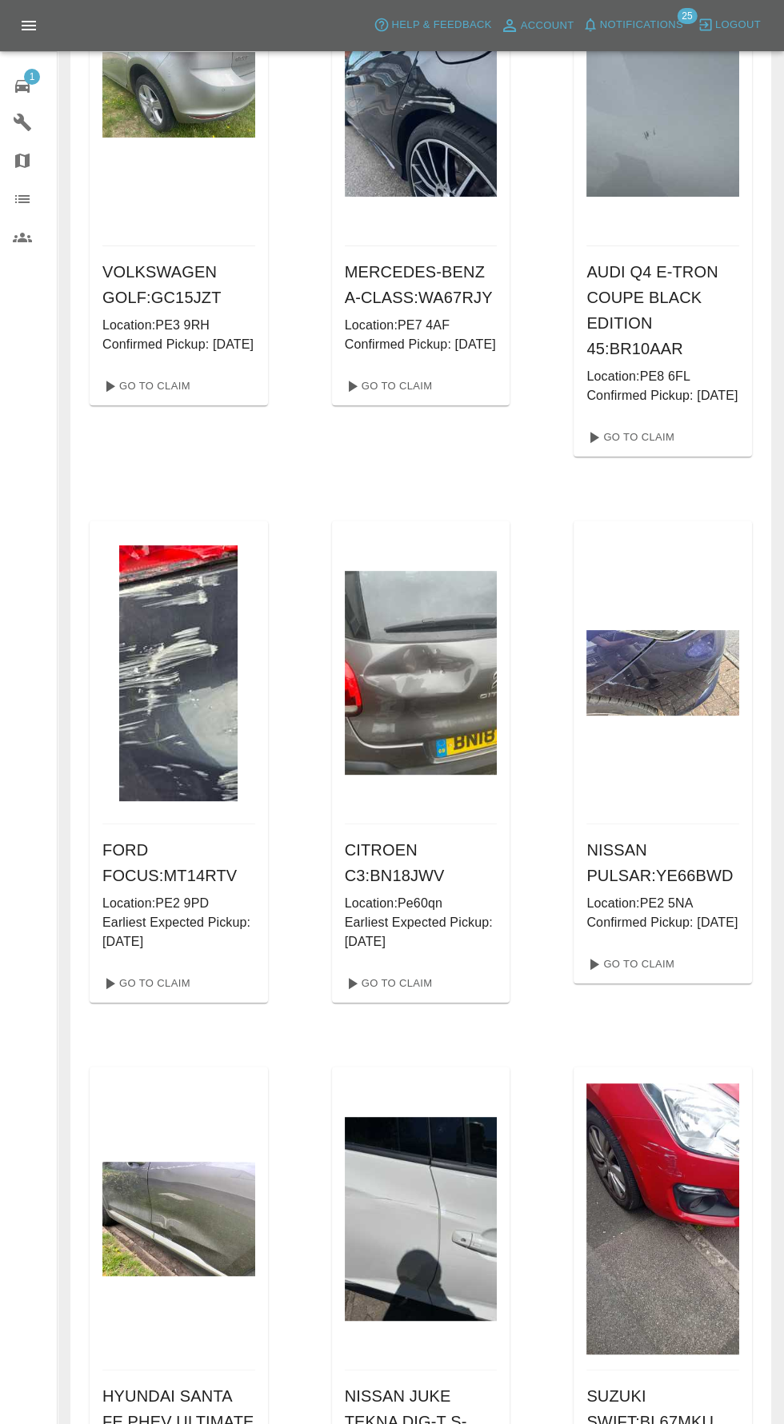
scroll to position [732, 0]
click at [131, 996] on link "Go To Claim" at bounding box center [145, 984] width 98 height 26
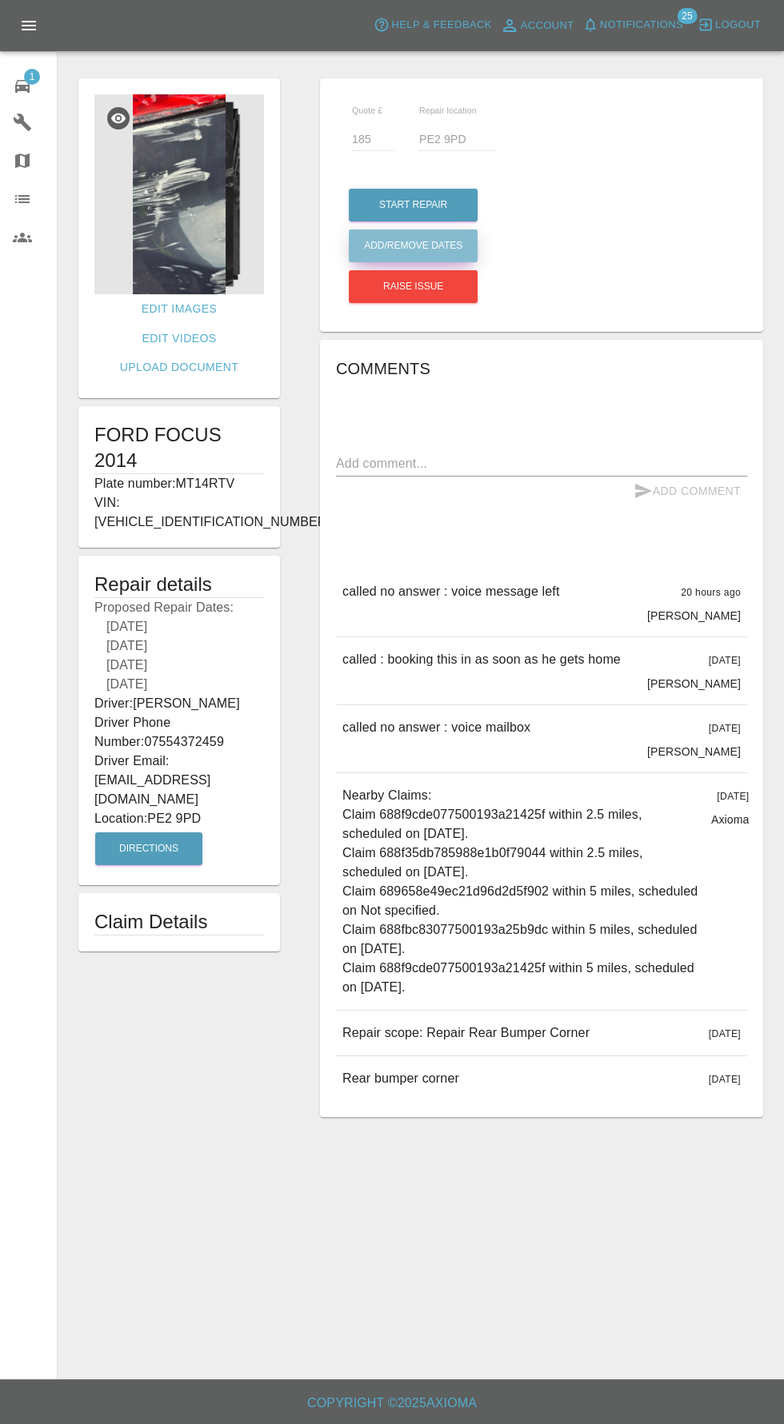
click at [421, 221] on button "Add/Remove Dates" at bounding box center [413, 205] width 129 height 33
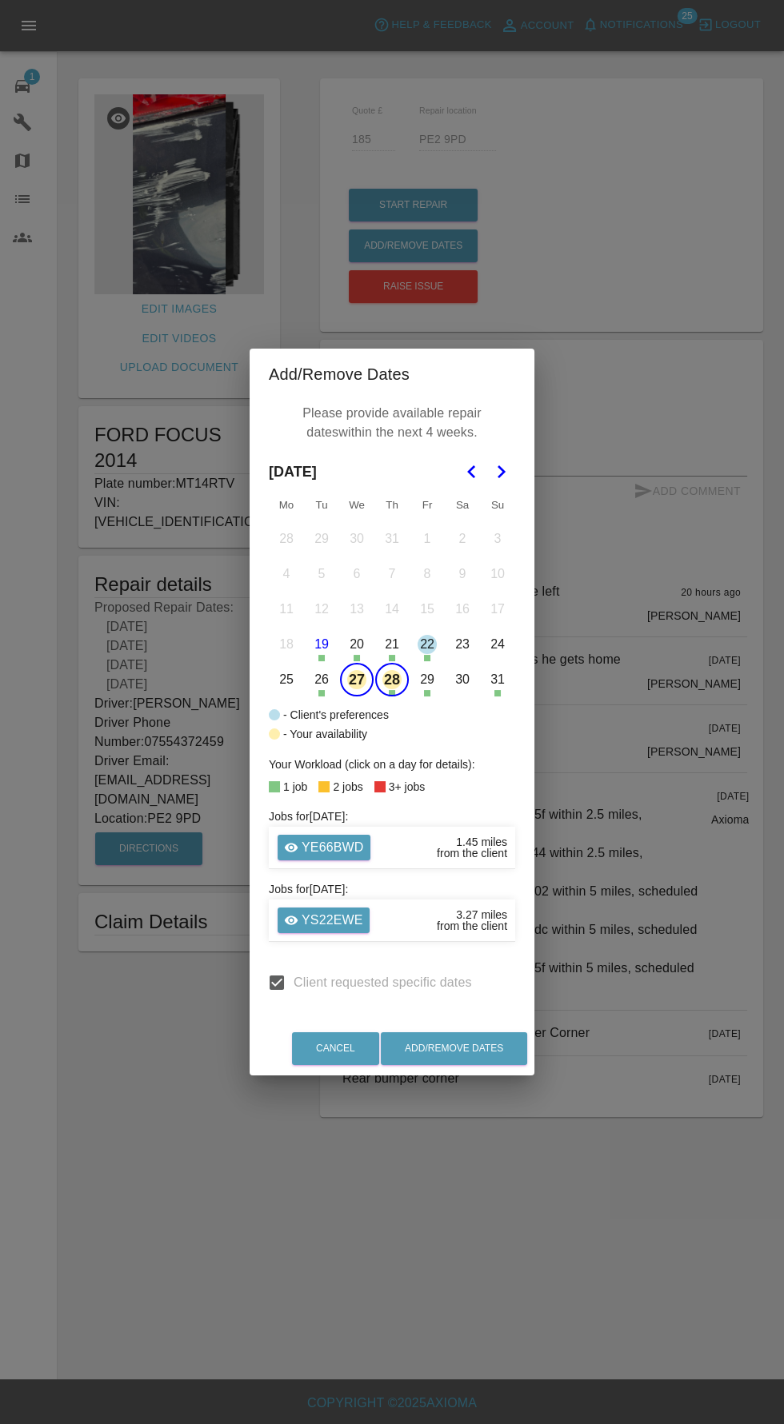
click at [361, 696] on button "27" at bounding box center [357, 680] width 34 height 34
click at [391, 696] on button "28" at bounding box center [392, 680] width 34 height 34
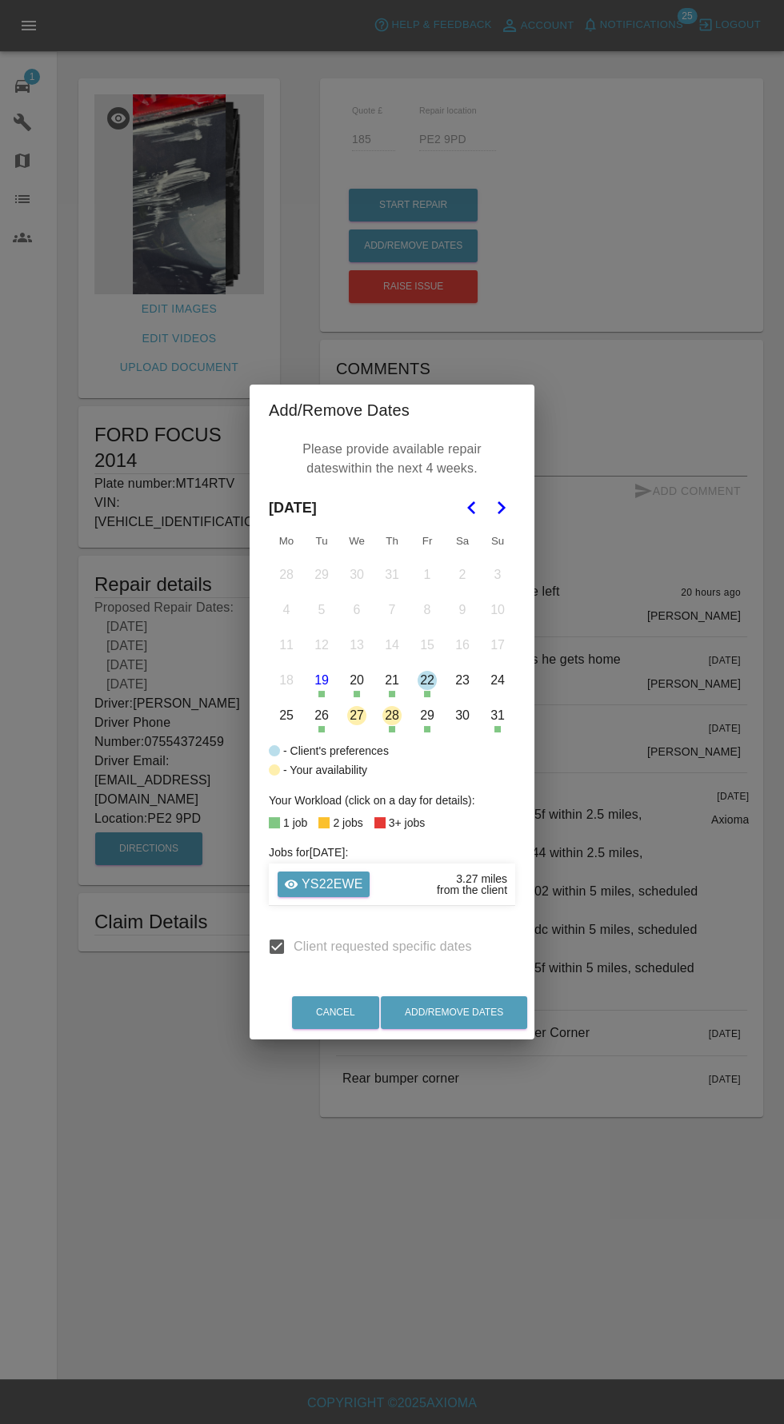
click at [501, 517] on icon "Go to the Next Month" at bounding box center [500, 507] width 19 height 19
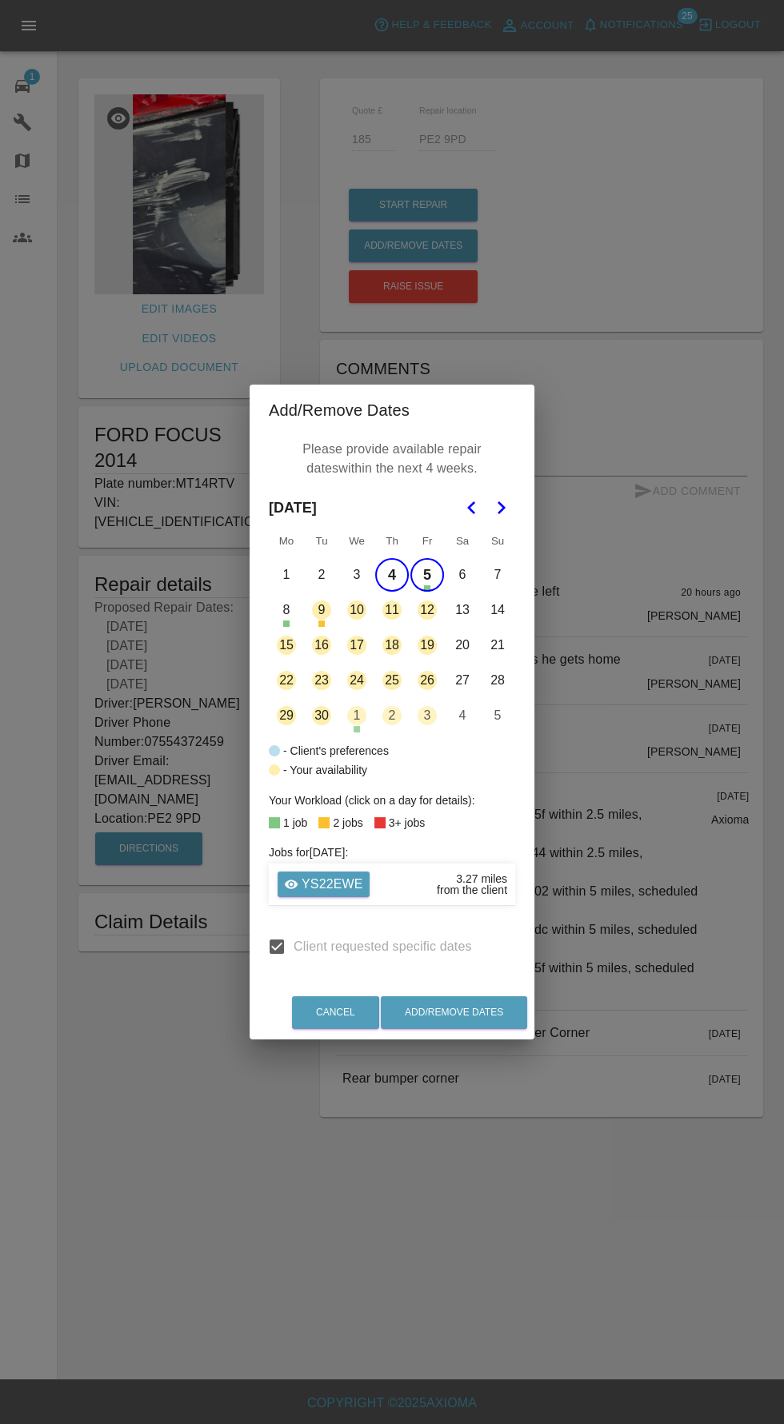
click at [356, 627] on button "10" at bounding box center [357, 610] width 34 height 34
click at [393, 627] on button "11" at bounding box center [392, 610] width 34 height 34
click at [427, 592] on button "5" at bounding box center [427, 575] width 34 height 34
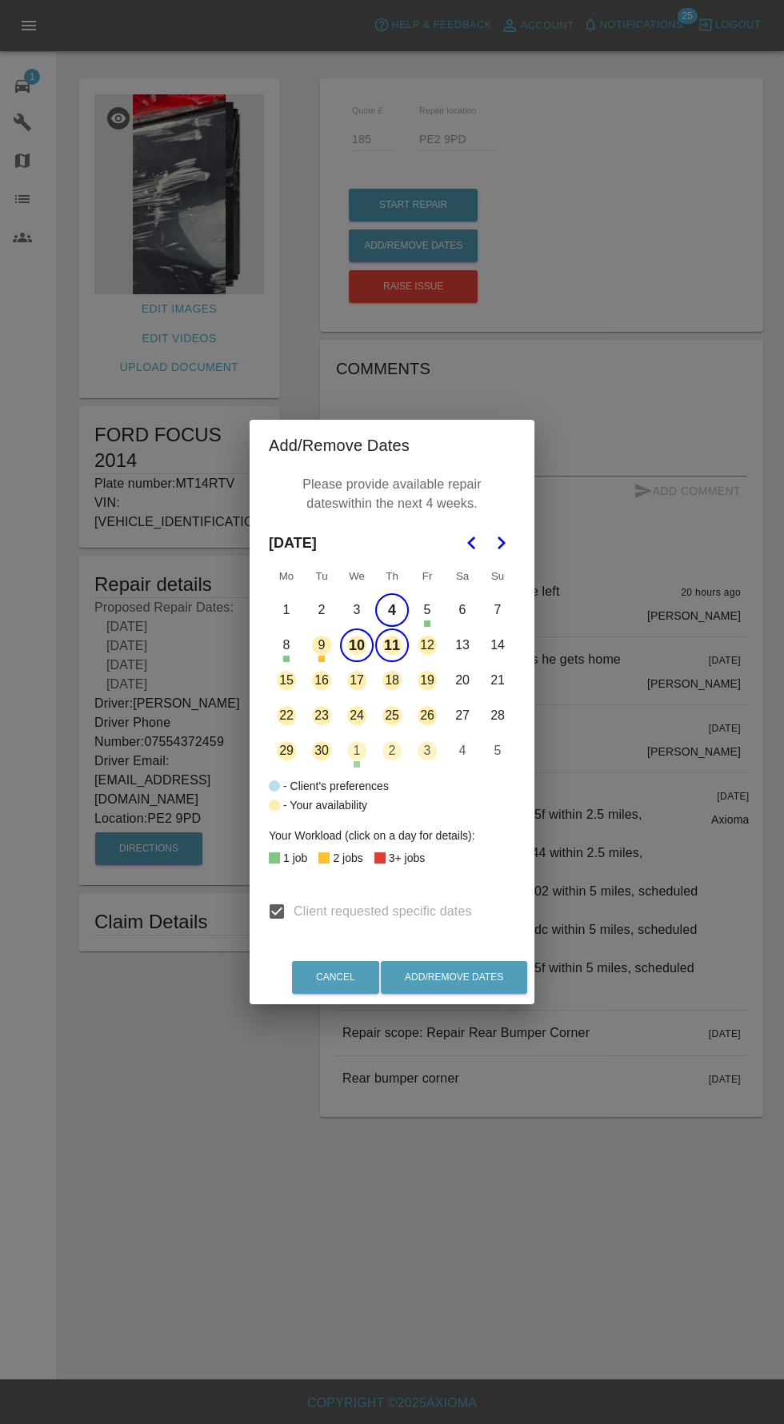
click at [426, 662] on button "12" at bounding box center [427, 645] width 34 height 34
click at [473, 994] on button "Add/Remove Dates" at bounding box center [454, 977] width 146 height 33
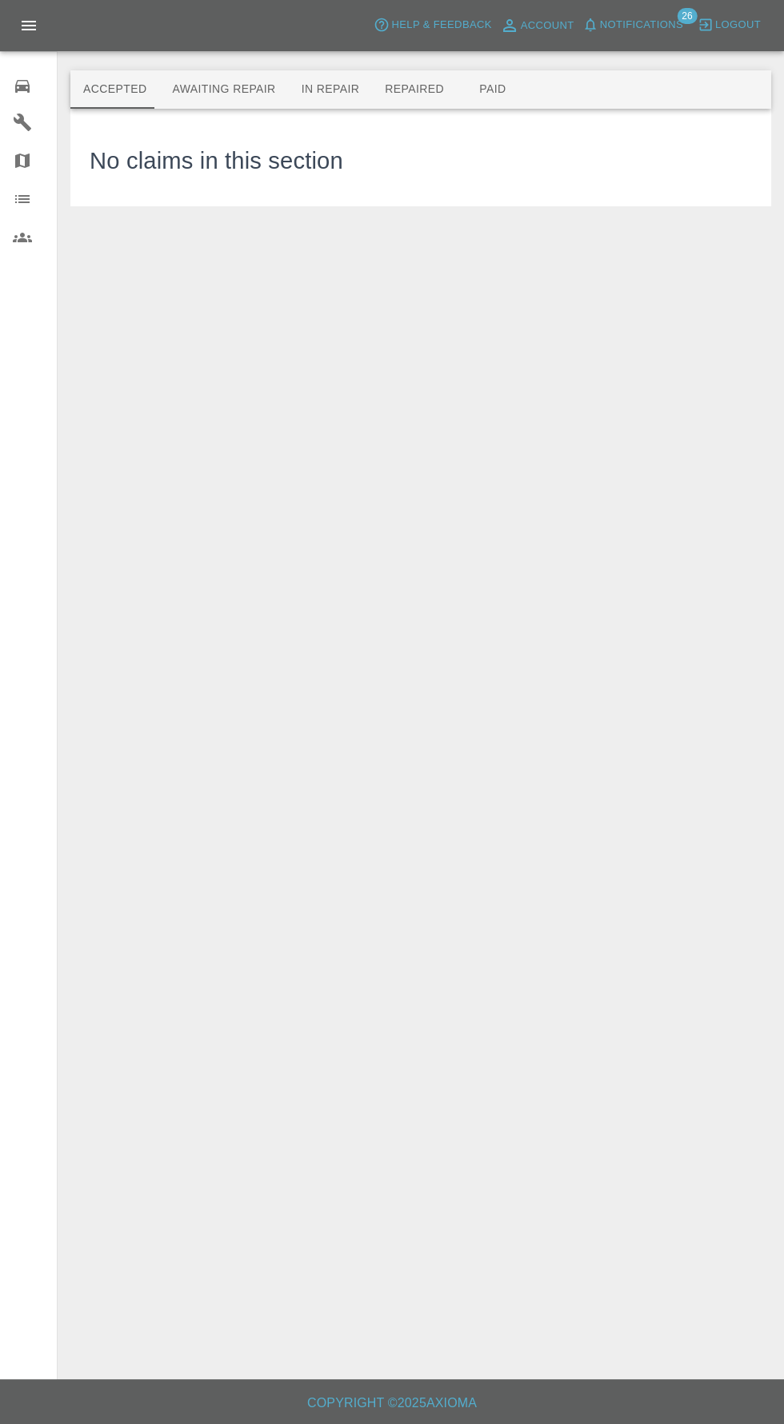
click at [39, 86] on div at bounding box center [35, 84] width 45 height 23
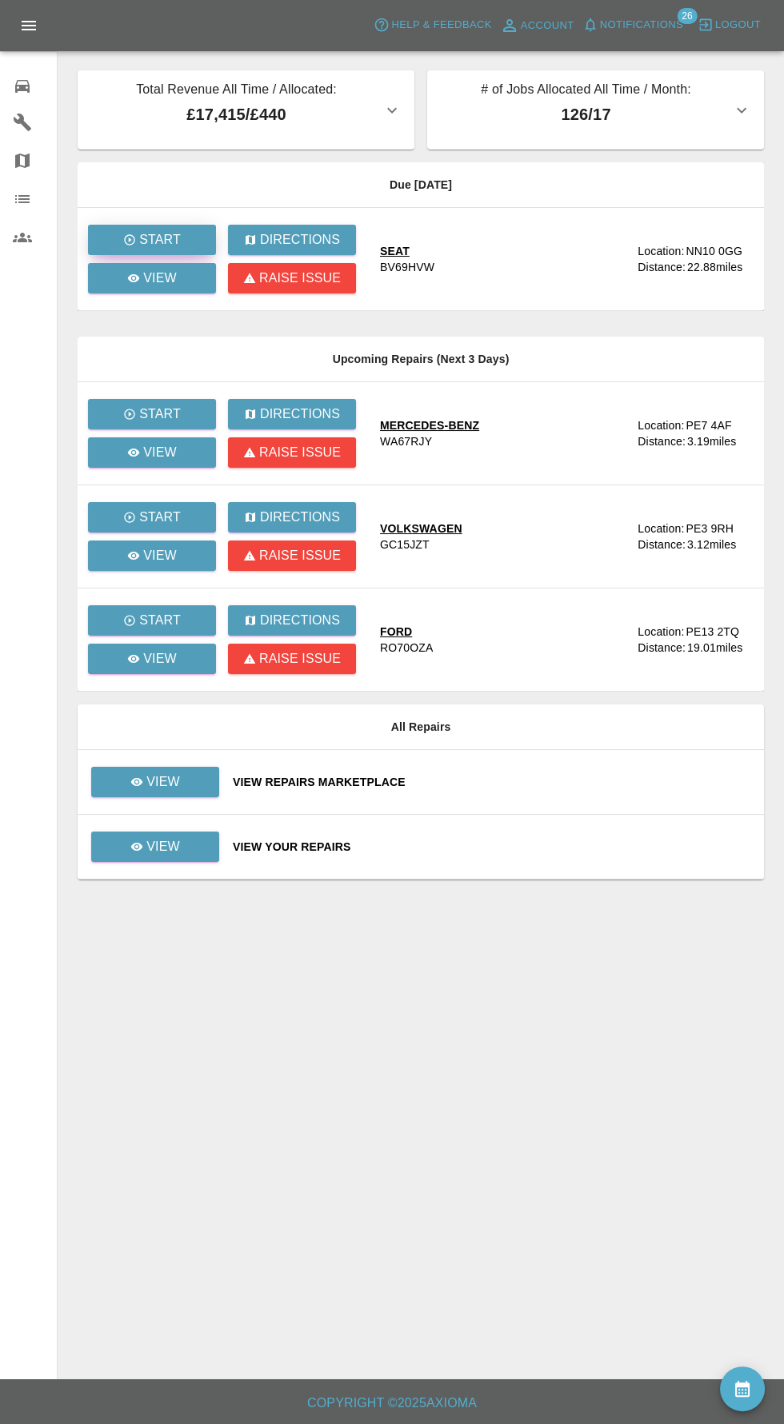
click at [130, 239] on icon "button" at bounding box center [129, 239] width 10 height 10
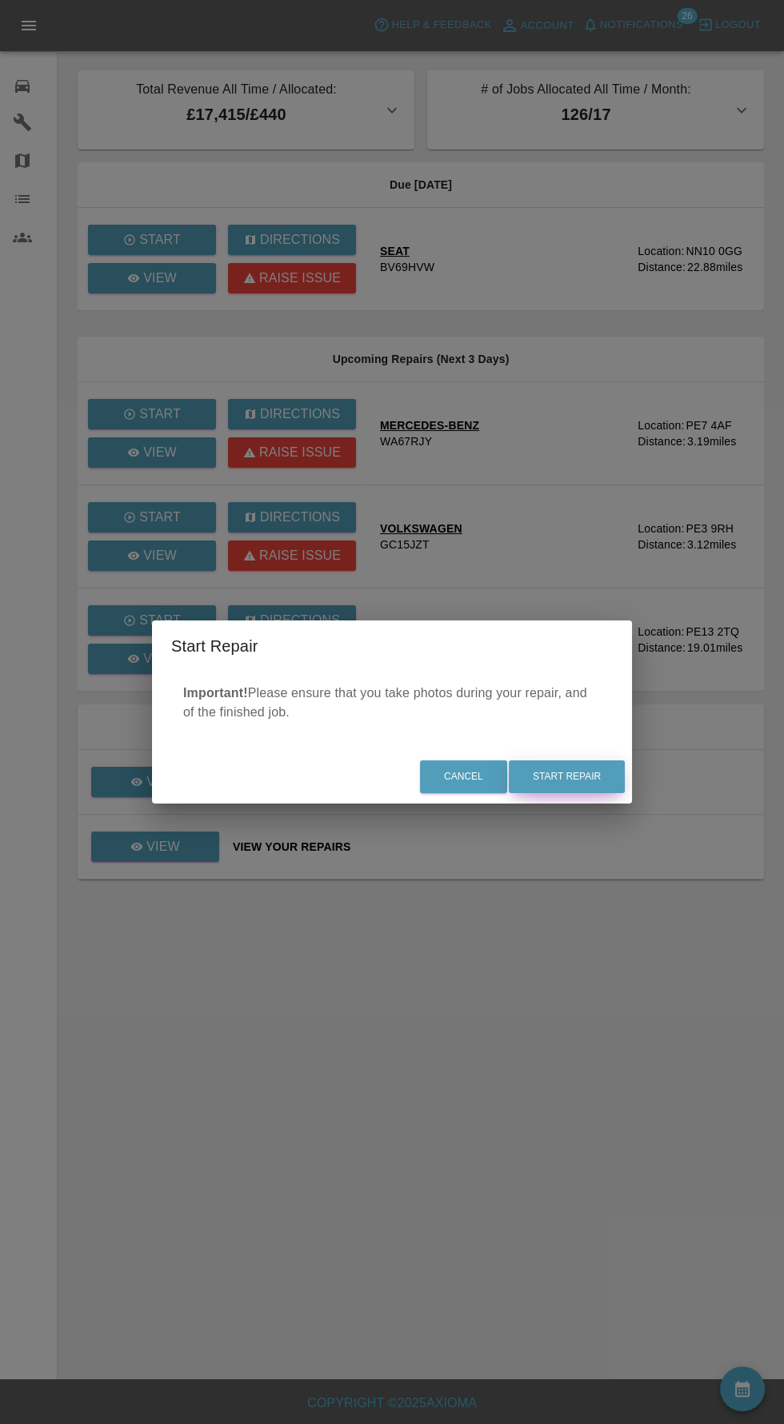
click at [574, 781] on button "Start Repair" at bounding box center [567, 776] width 116 height 33
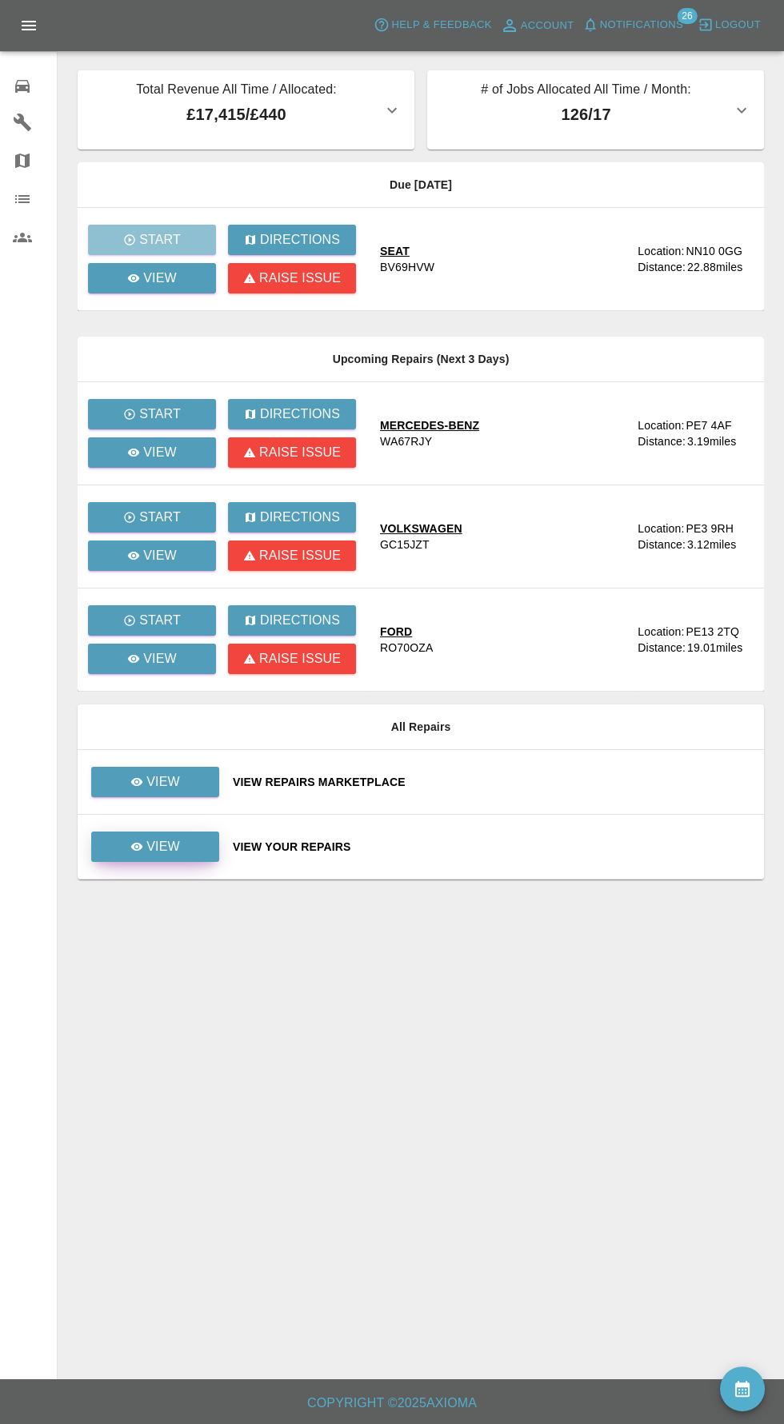
click at [170, 849] on p "View" at bounding box center [163, 846] width 34 height 19
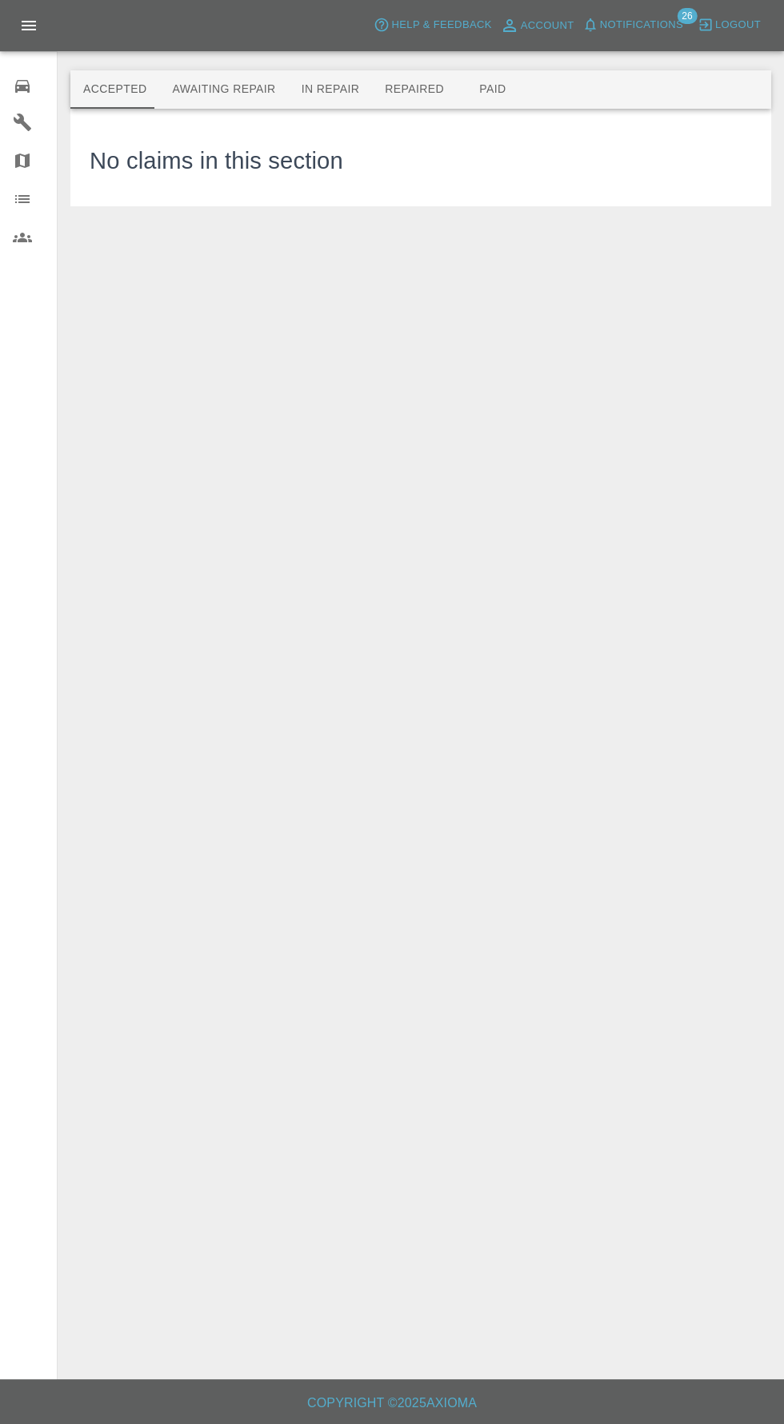
click at [202, 91] on button "Awaiting Repair" at bounding box center [223, 89] width 129 height 38
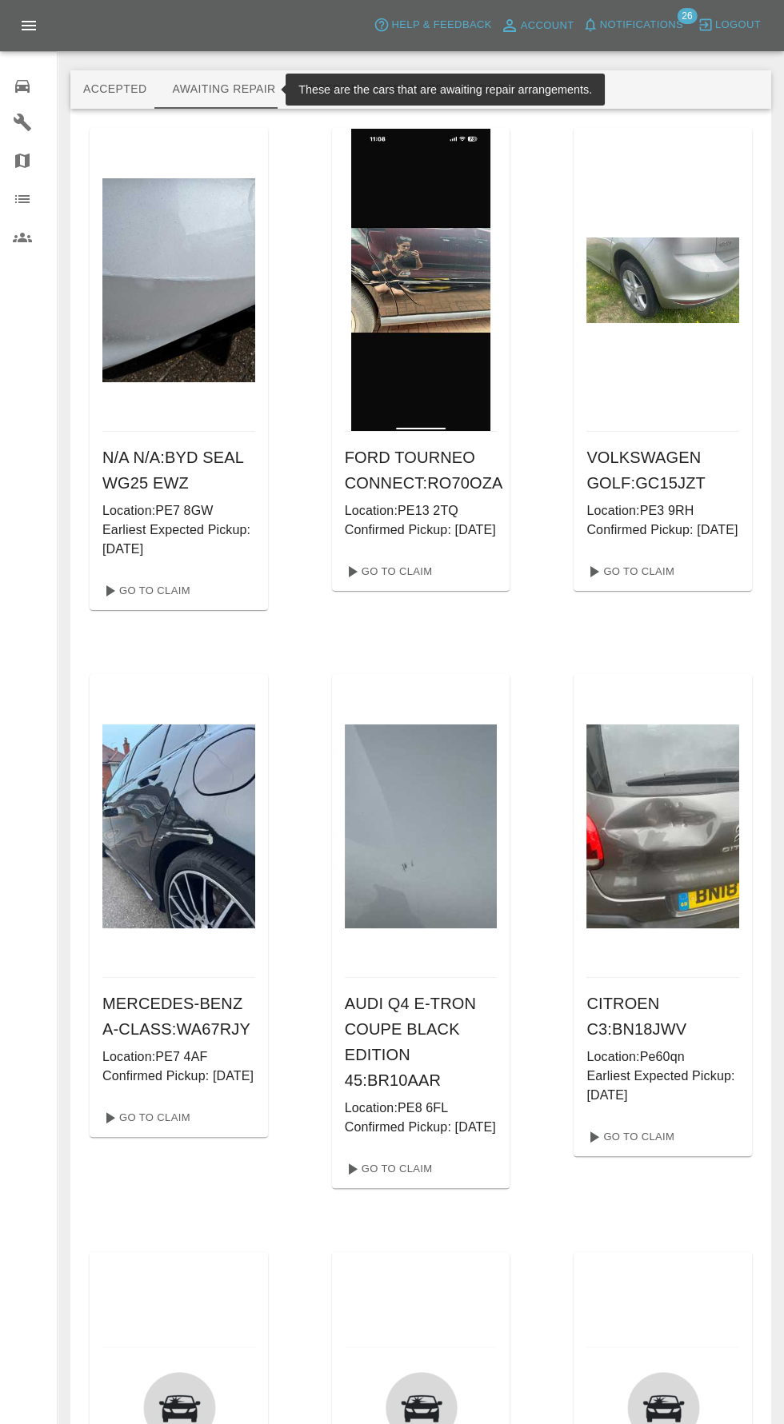
click at [655, 33] on span "Notifications" at bounding box center [641, 25] width 83 height 18
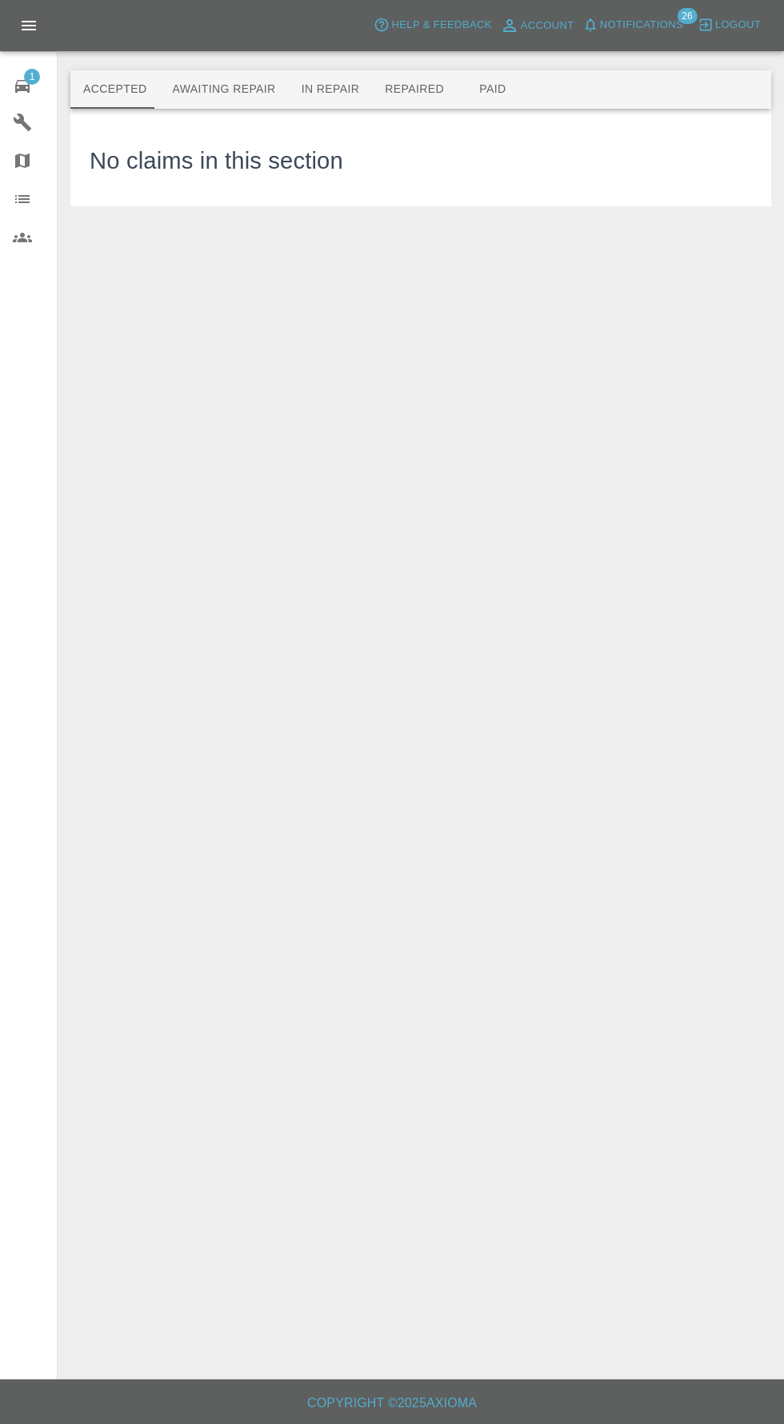
click at [640, 21] on span "Notifications" at bounding box center [641, 25] width 83 height 18
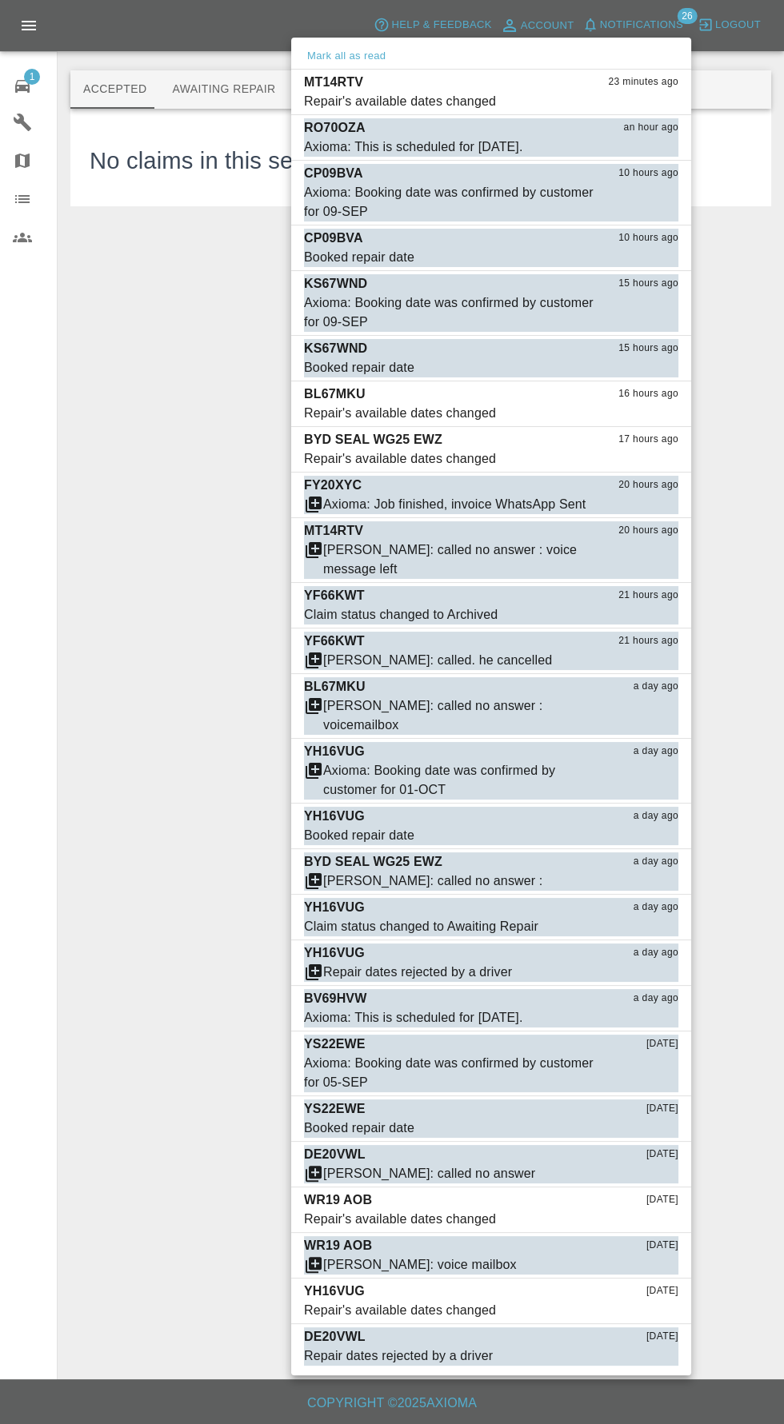
click at [16, 88] on div at bounding box center [392, 712] width 784 height 1424
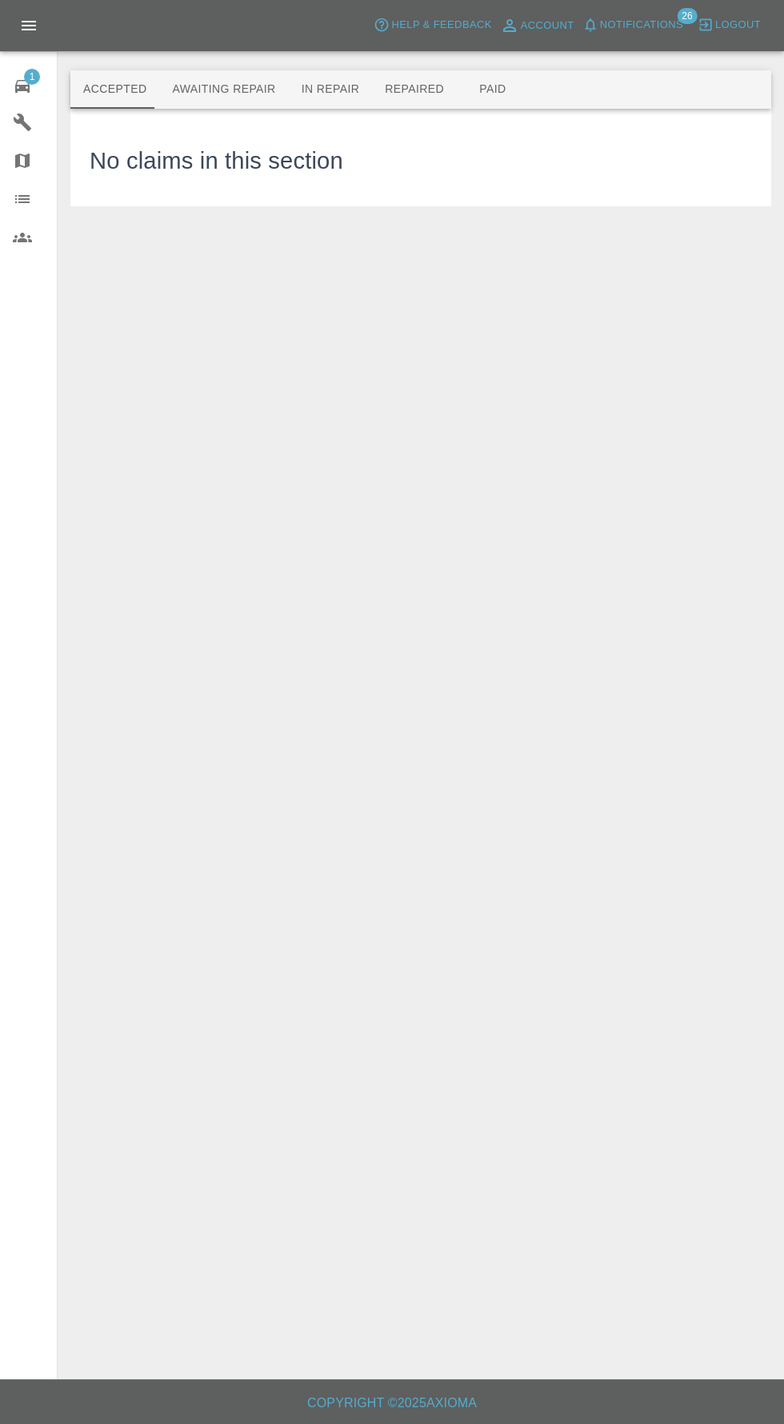
click at [14, 78] on icon at bounding box center [22, 86] width 19 height 19
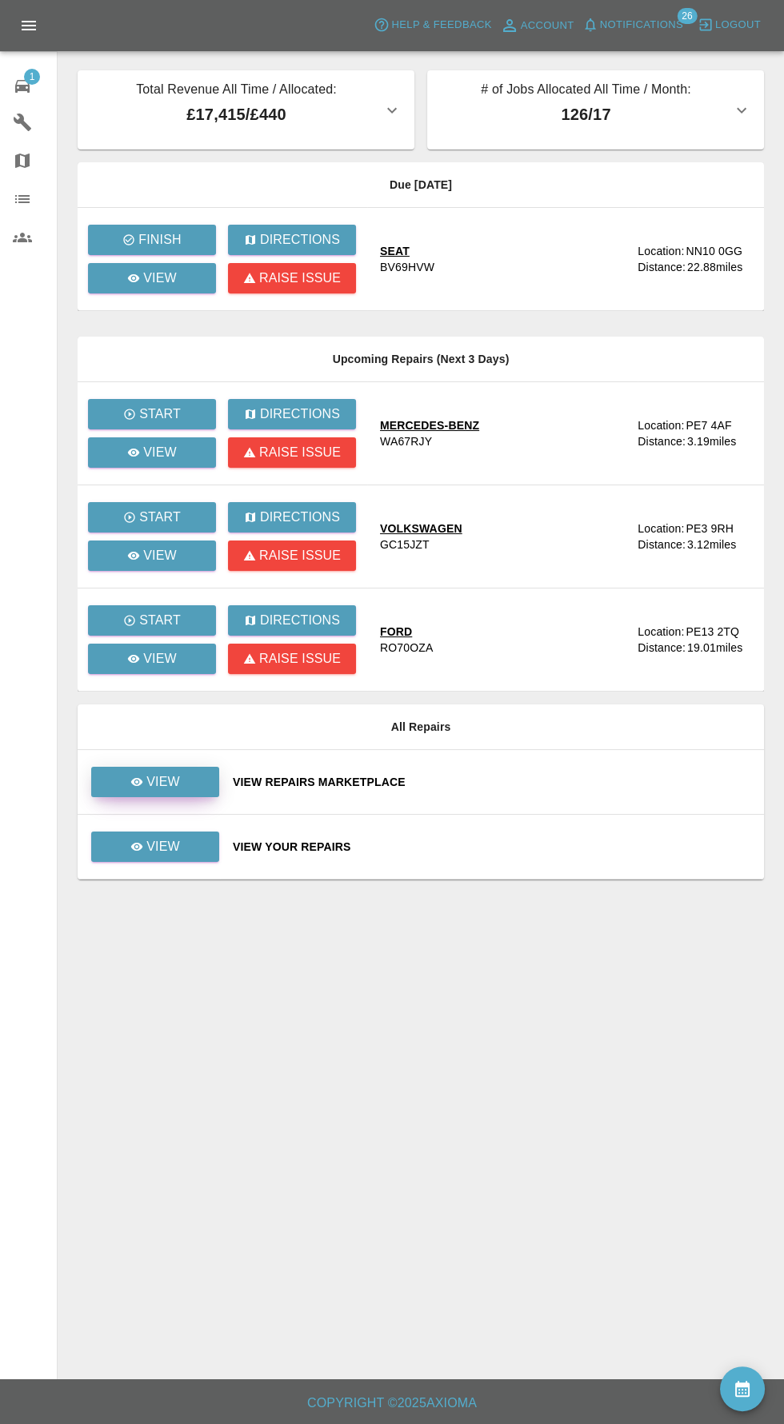
click at [169, 772] on p "View" at bounding box center [163, 781] width 34 height 19
